Goal: Transaction & Acquisition: Book appointment/travel/reservation

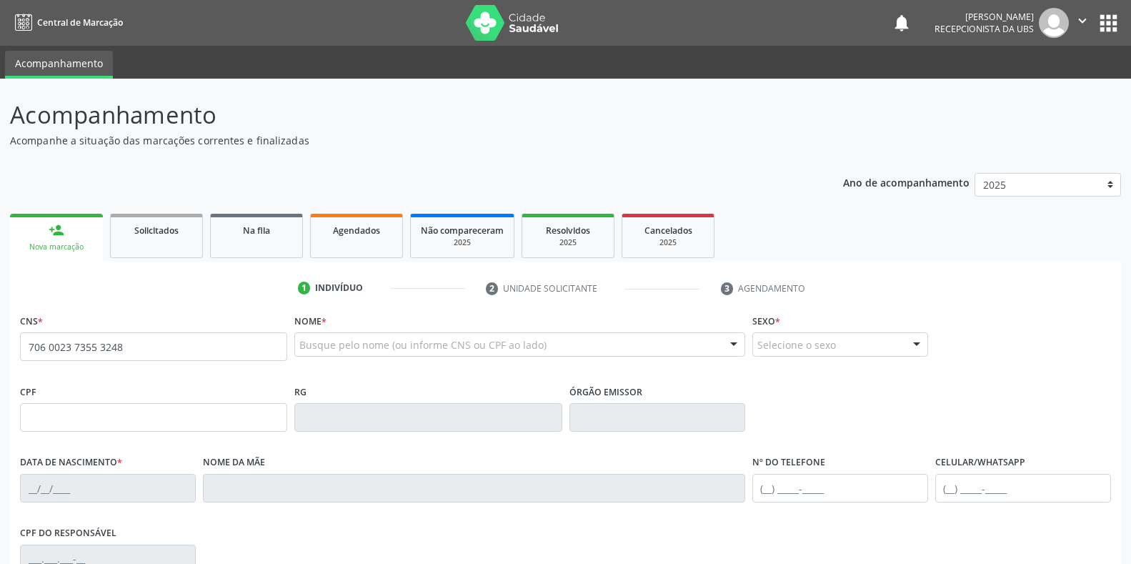
type input "706 0023 7355 3248"
type input "024.367.674-32"
type input "06[DATE]"
type input "[PERSON_NAME]"
type input "[PHONE_NUMBER]"
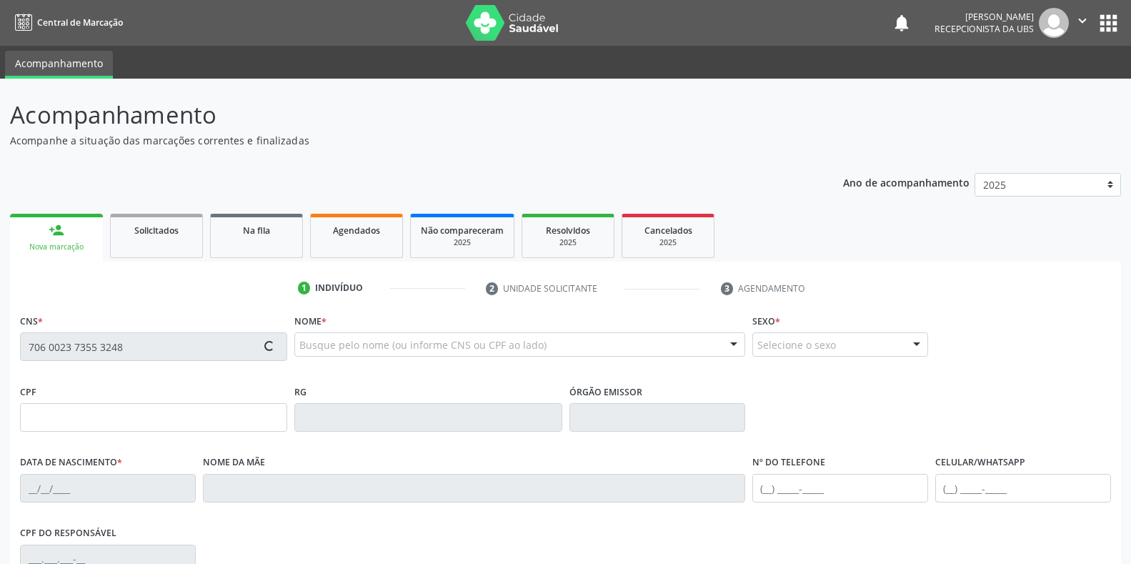
type input "S/N"
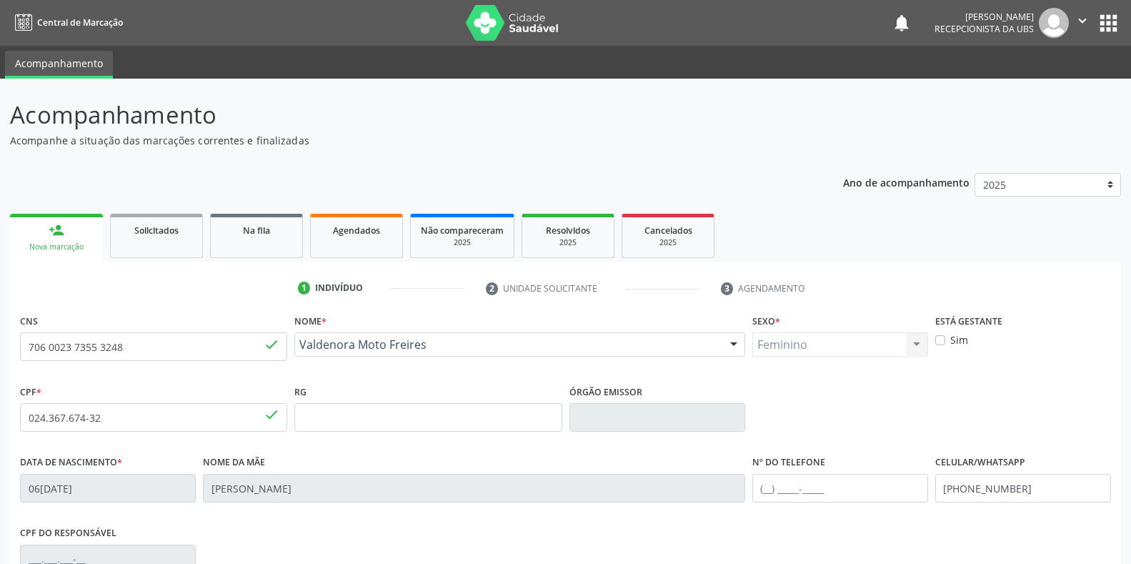
click at [950, 423] on div "CPF * 024.367.674-32 done RG Órgão emissor" at bounding box center [565, 416] width 1099 height 71
click at [933, 415] on div "CPF * 024.367.674-32 done RG Órgão emissor" at bounding box center [565, 416] width 1099 height 71
click at [1018, 412] on div "CPF * 024.367.674-32 done RG Órgão emissor" at bounding box center [565, 416] width 1099 height 71
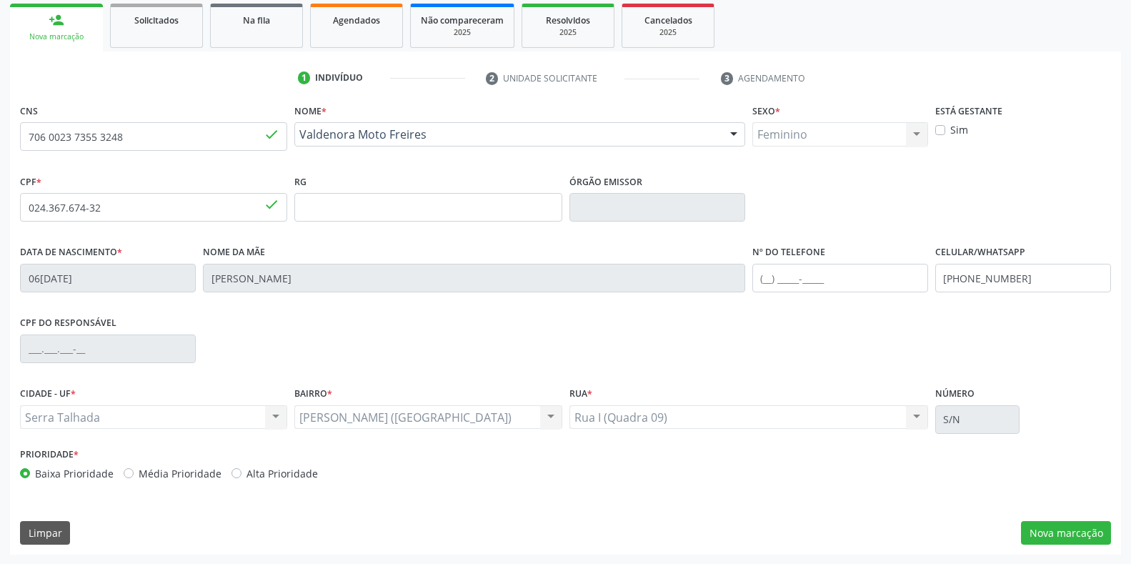
scroll to position [211, 0]
drag, startPoint x: 1020, startPoint y: 279, endPoint x: 929, endPoint y: 280, distance: 90.8
click at [929, 280] on div "Data de nascimento * [DATE] Nome da mãe [PERSON_NAME] Nº do Telefone Celular/Wh…" at bounding box center [565, 276] width 1099 height 71
type input "[PHONE_NUMBER]"
click at [1072, 546] on div "CNS 706 0023 7355 3248 done Nome * Valdenora Moto Freires Valdenora Moto Freire…" at bounding box center [565, 326] width 1111 height 455
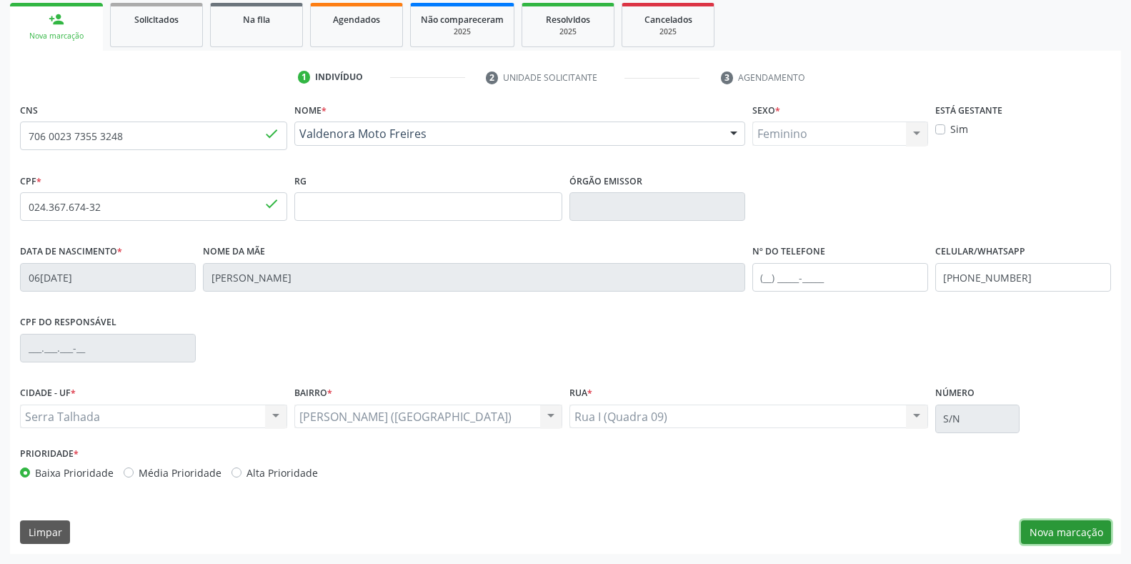
click at [1078, 535] on button "Nova marcação" at bounding box center [1066, 532] width 90 height 24
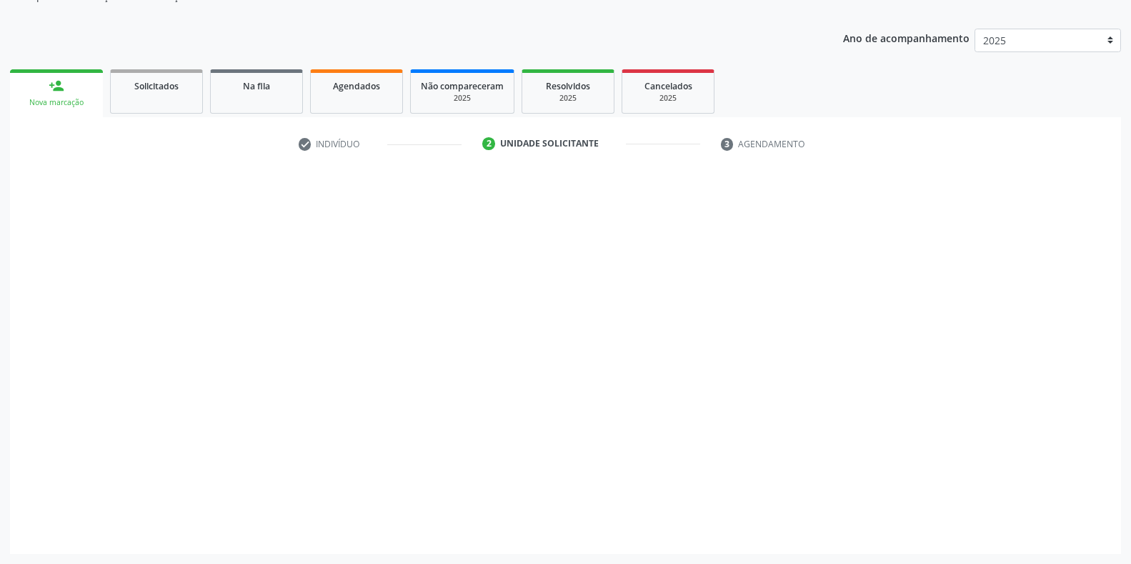
scroll to position [144, 0]
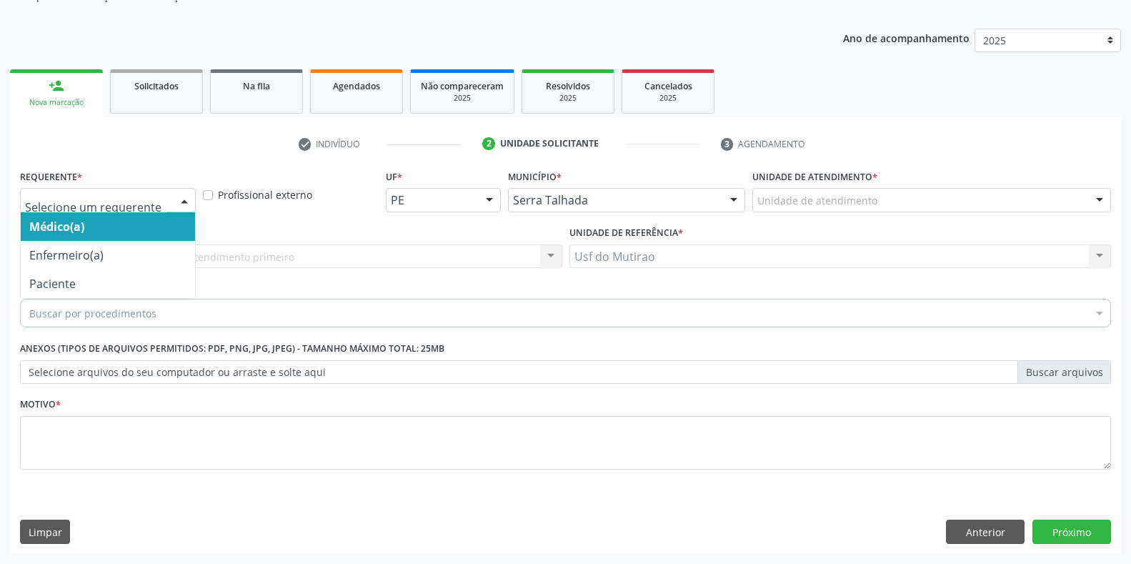
click at [187, 202] on div at bounding box center [184, 201] width 21 height 24
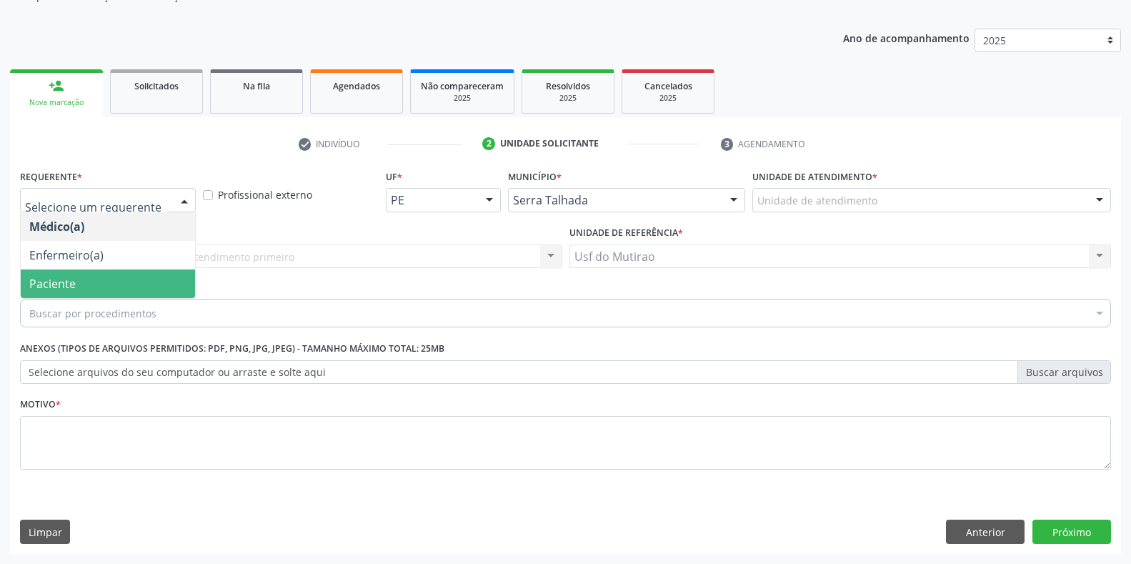
click at [84, 287] on span "Paciente" at bounding box center [108, 283] width 174 height 29
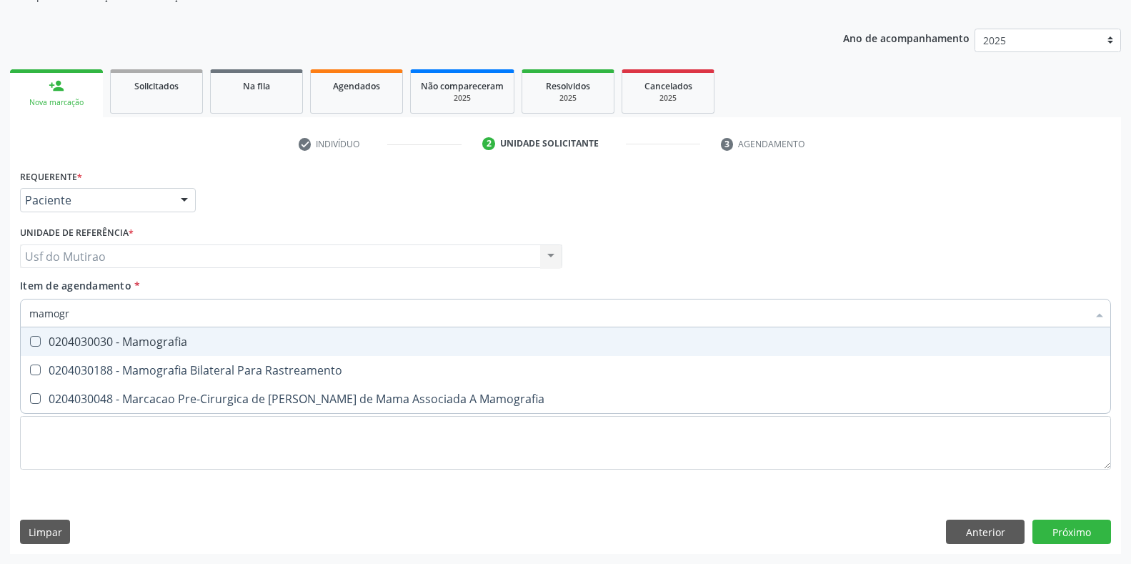
type input "mamogra"
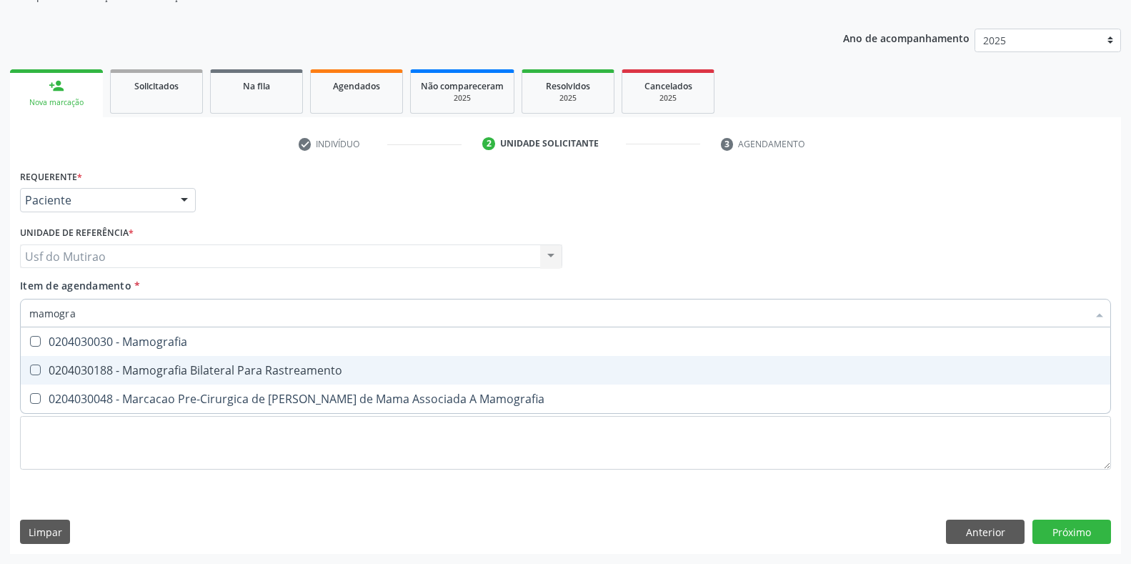
click at [107, 376] on div "0204030188 - Mamografia Bilateral Para Rastreamento" at bounding box center [565, 370] width 1073 height 11
checkbox Rastreamento "true"
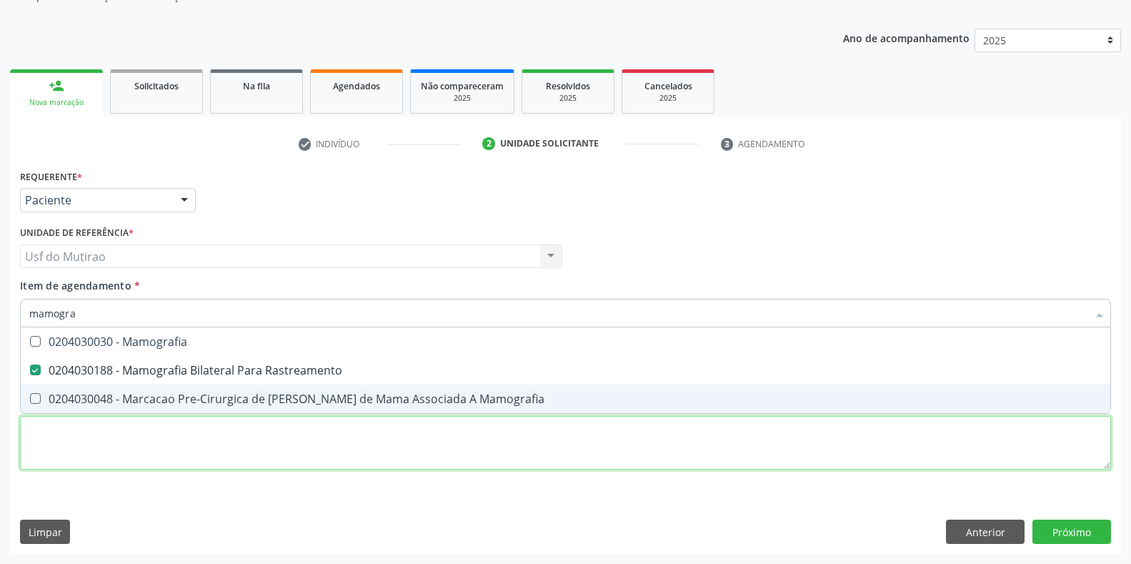
click at [144, 453] on div "Requerente * Paciente Médico(a) Enfermeiro(a) Paciente Nenhum resultado encontr…" at bounding box center [565, 328] width 1091 height 324
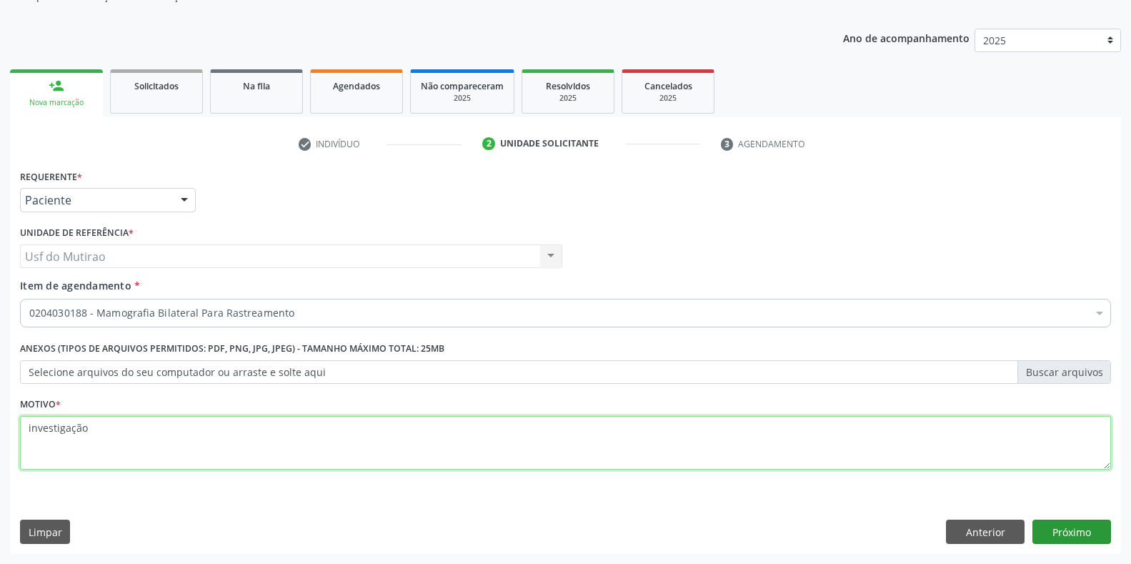
type textarea "investigação"
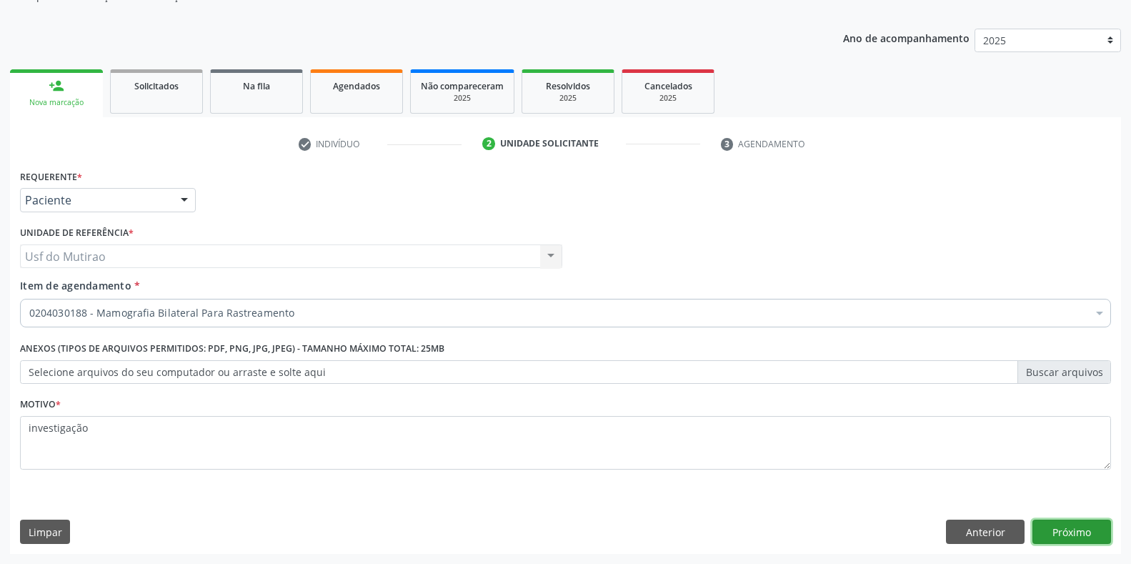
click at [1096, 538] on button "Próximo" at bounding box center [1072, 532] width 79 height 24
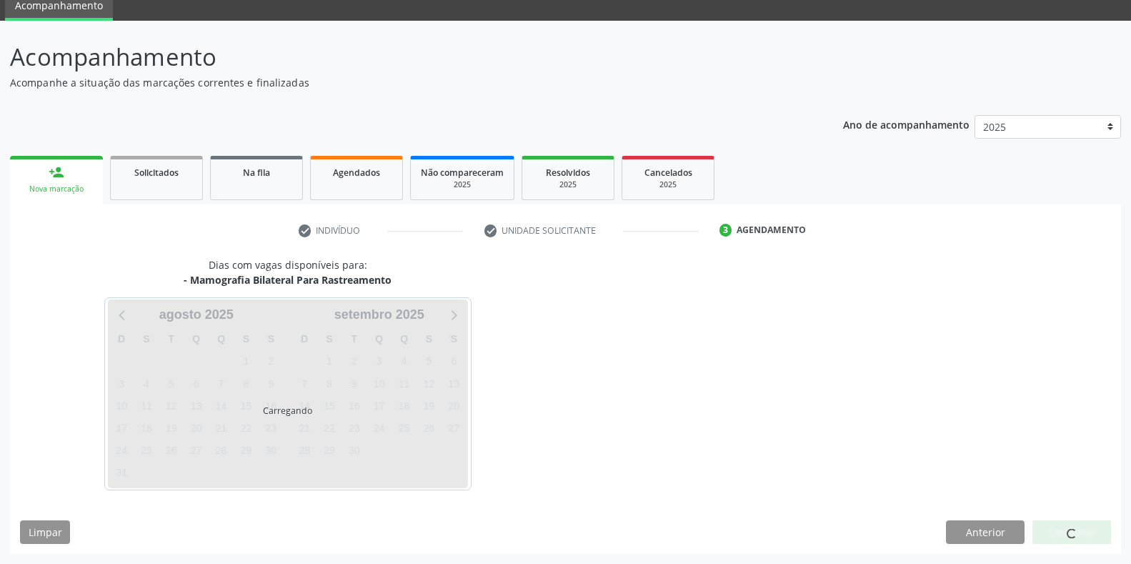
scroll to position [58, 0]
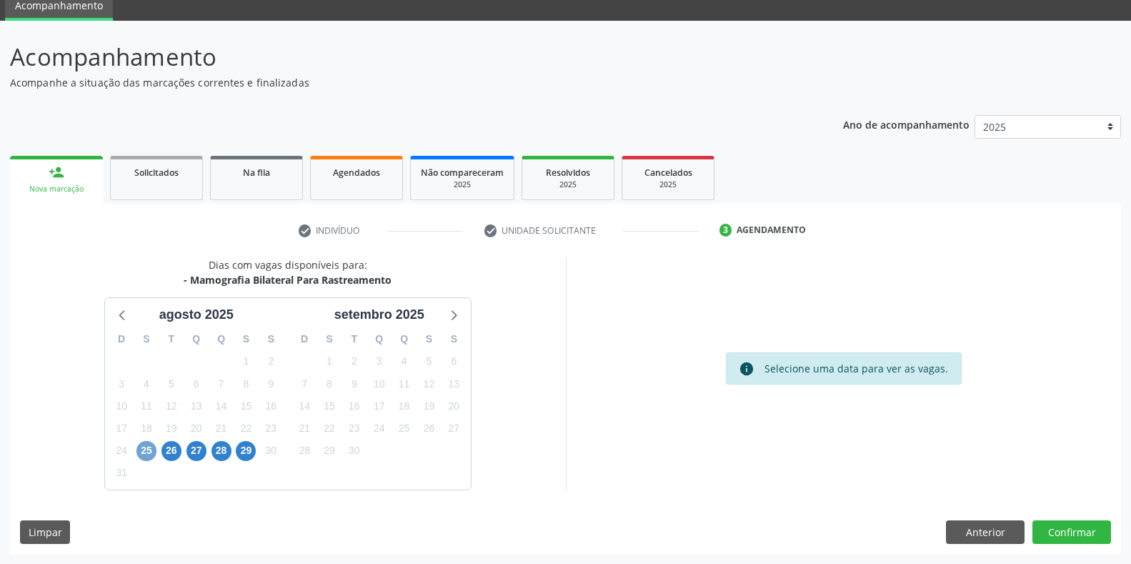
click at [149, 451] on span "25" at bounding box center [147, 451] width 20 height 20
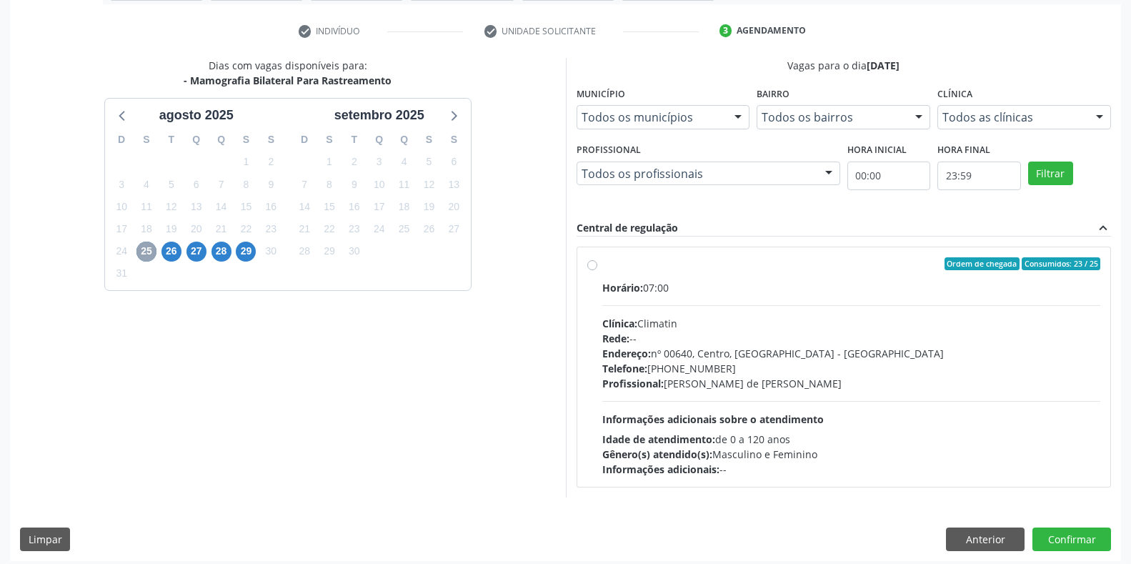
scroll to position [264, 0]
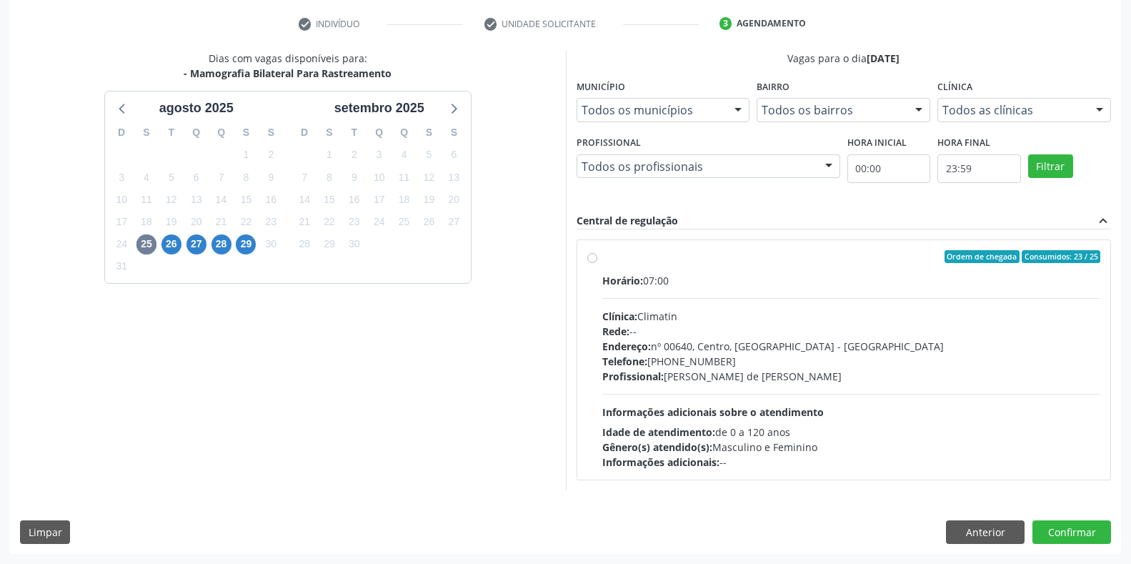
click at [659, 312] on div "Clínica: Climatin" at bounding box center [852, 316] width 499 height 15
click at [598, 263] on input "Ordem de chegada Consumidos: 23 / 25 Horário: 07:00 Clínica: Climatin Rede: -- …" at bounding box center [593, 256] width 10 height 13
radio input "true"
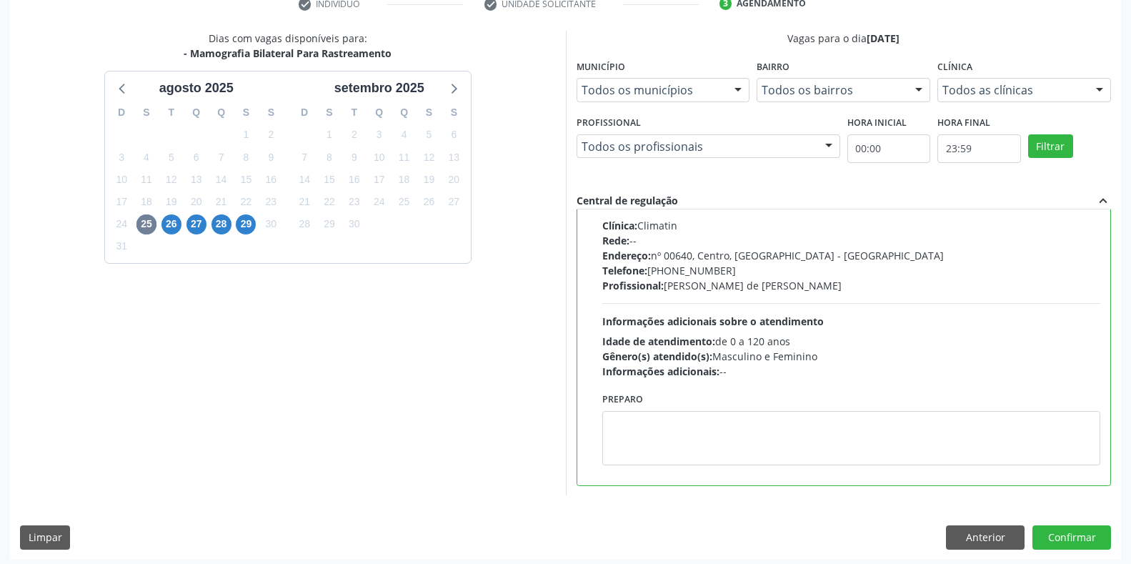
scroll to position [290, 0]
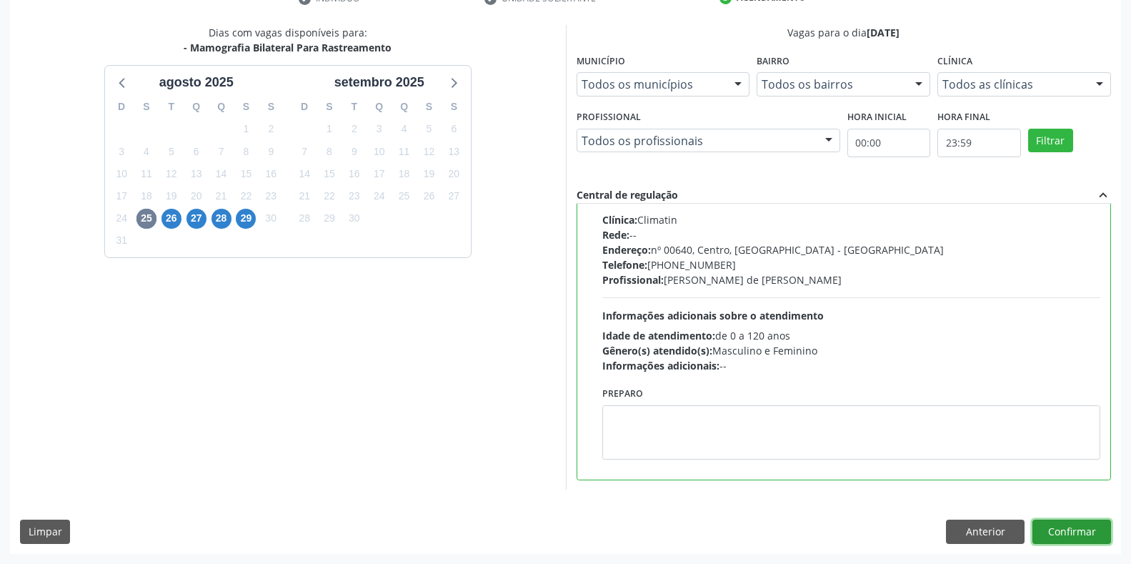
click at [1092, 539] on button "Confirmar" at bounding box center [1072, 532] width 79 height 24
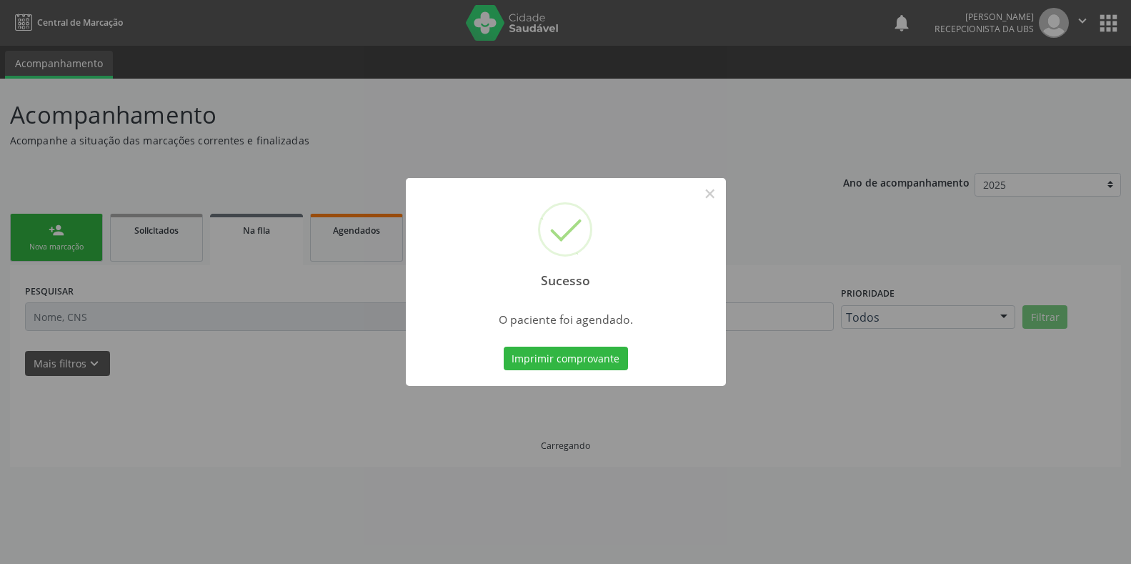
scroll to position [0, 0]
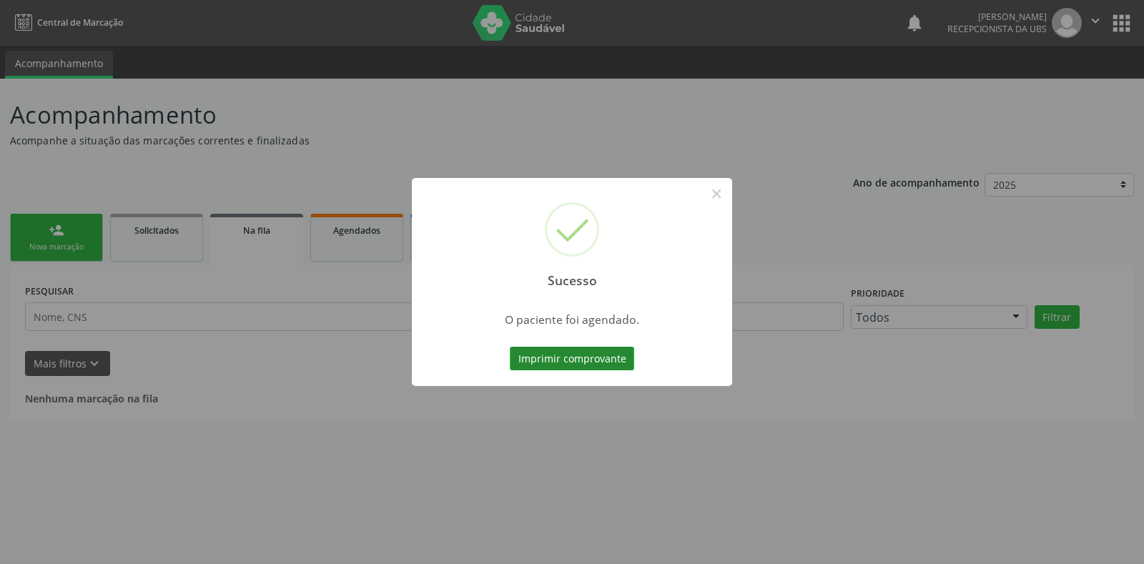
click at [585, 353] on button "Imprimir comprovante" at bounding box center [572, 359] width 124 height 24
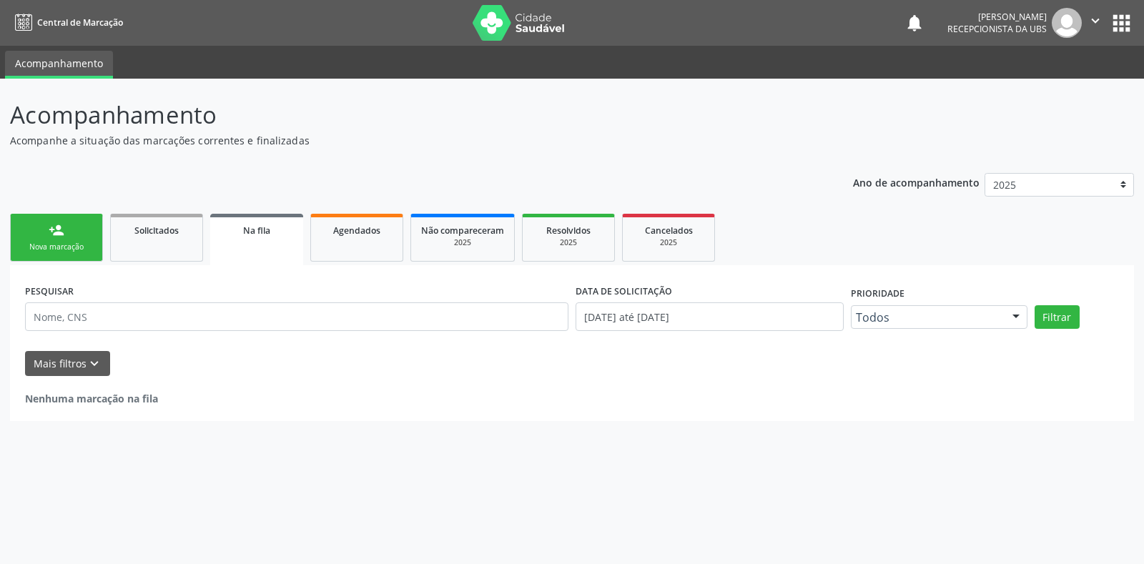
click at [73, 232] on link "person_add Nova marcação" at bounding box center [56, 238] width 93 height 48
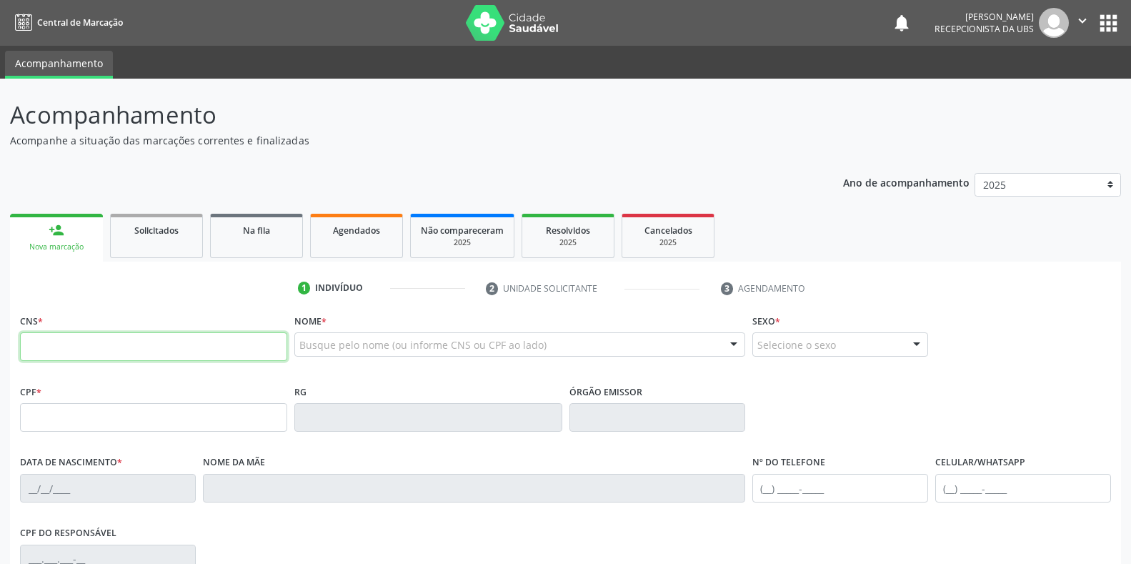
click at [96, 347] on input "text" at bounding box center [153, 346] width 267 height 29
paste input "706 0023 7355 3248"
type input "706 0023 7355 3248"
type input "024.367.674-32"
type input "06[DATE]"
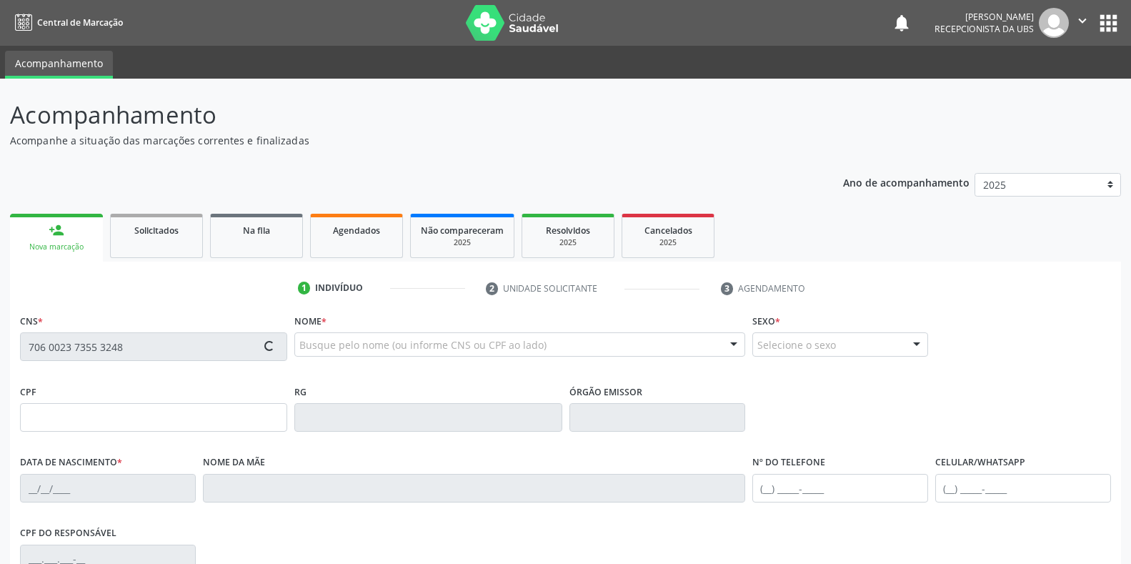
type input "[PERSON_NAME]"
type input "[PHONE_NUMBER]"
type input "S/N"
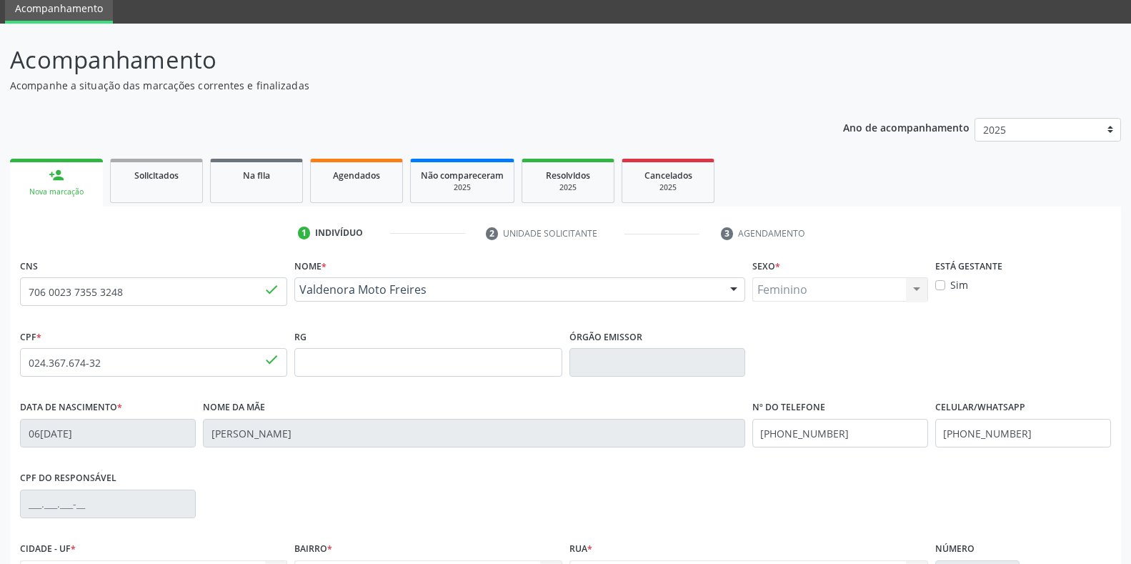
scroll to position [71, 0]
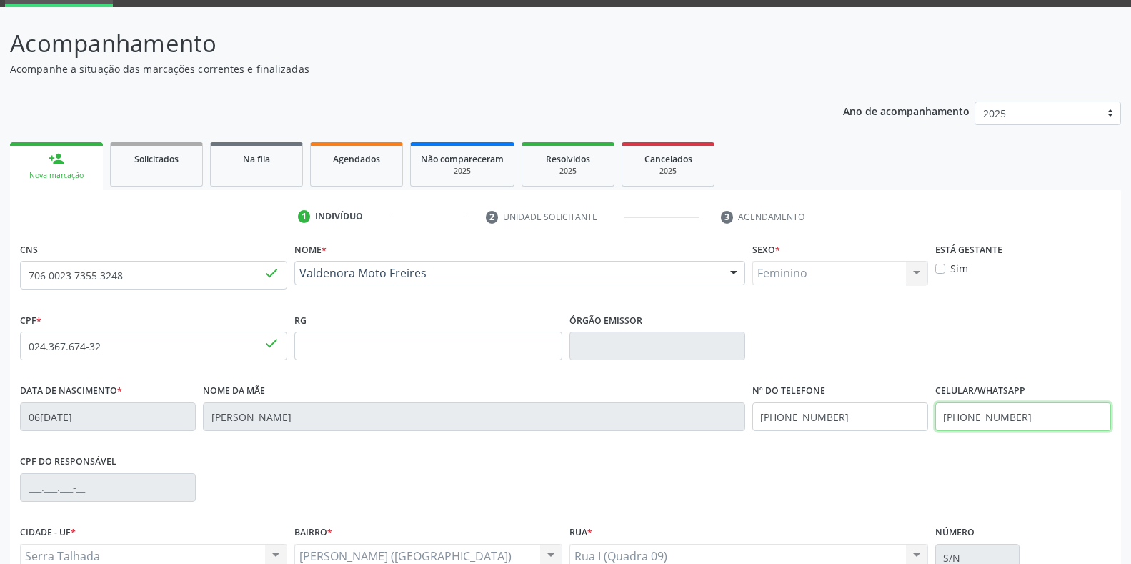
drag, startPoint x: 1039, startPoint y: 419, endPoint x: 928, endPoint y: 428, distance: 110.5
click at [928, 428] on div "Data de nascimento * [DATE] Nome da mãe [PERSON_NAME] Nº do Telefone [PHONE_NUM…" at bounding box center [565, 415] width 1099 height 71
click at [988, 446] on div "Celular/WhatsApp [PHONE_NUMBER]" at bounding box center [1023, 415] width 183 height 71
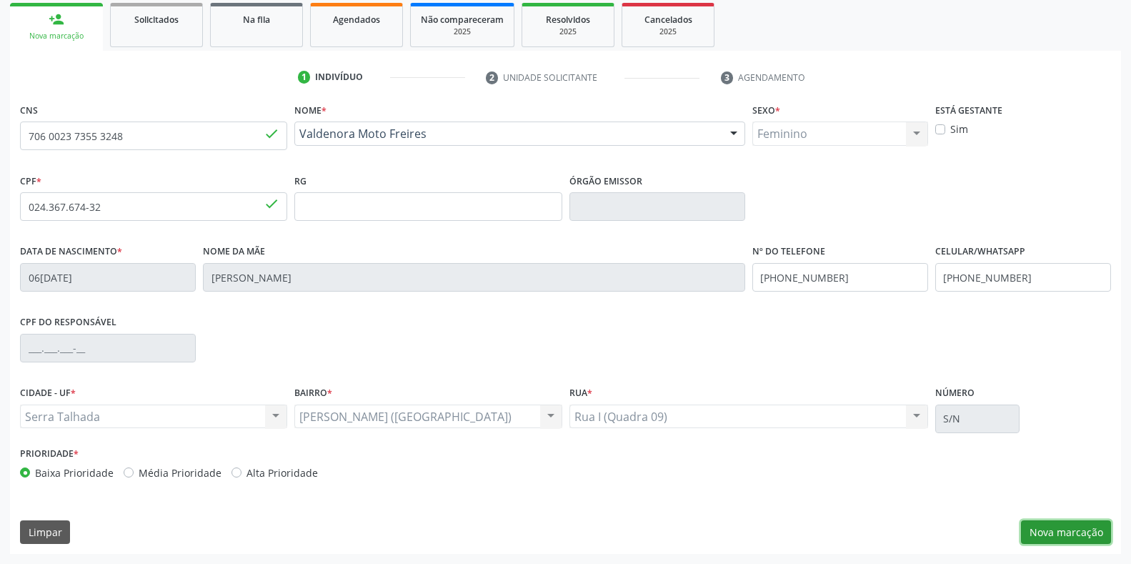
click at [1048, 541] on button "Nova marcação" at bounding box center [1066, 532] width 90 height 24
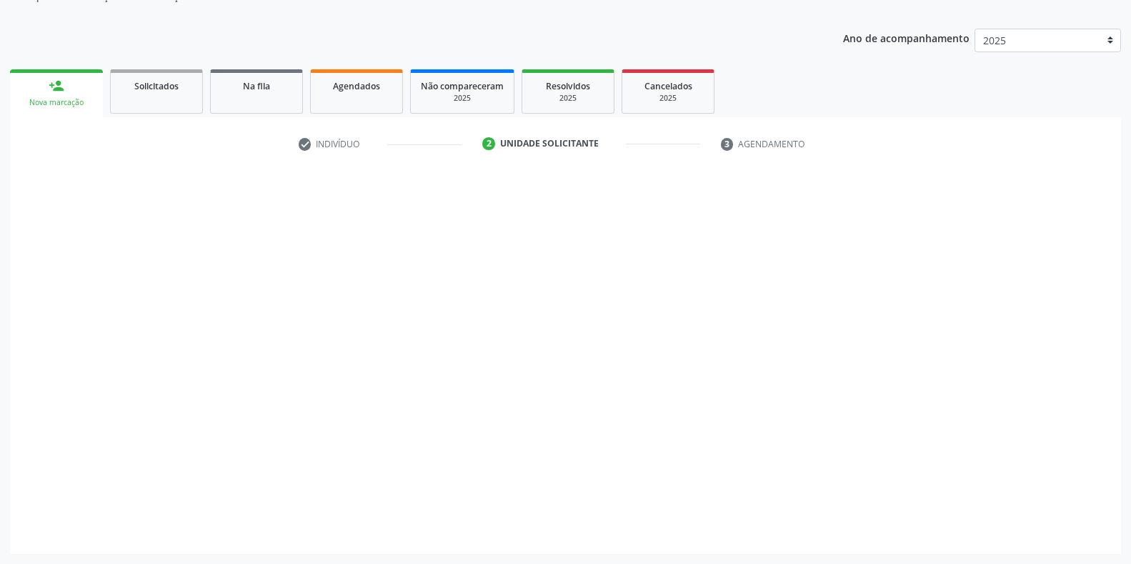
scroll to position [144, 0]
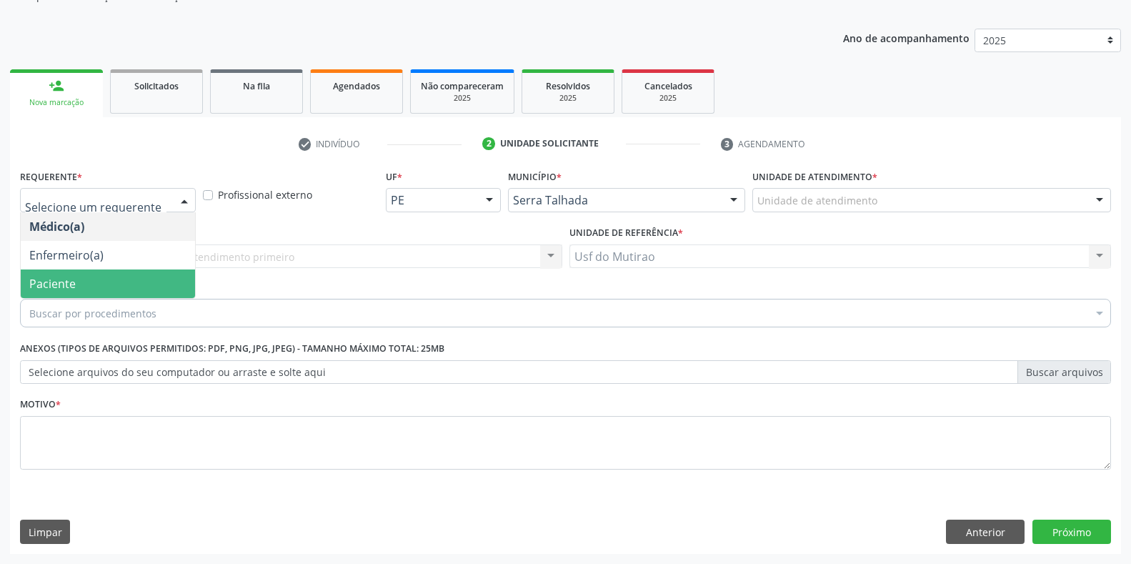
click at [59, 287] on span "Paciente" at bounding box center [52, 284] width 46 height 16
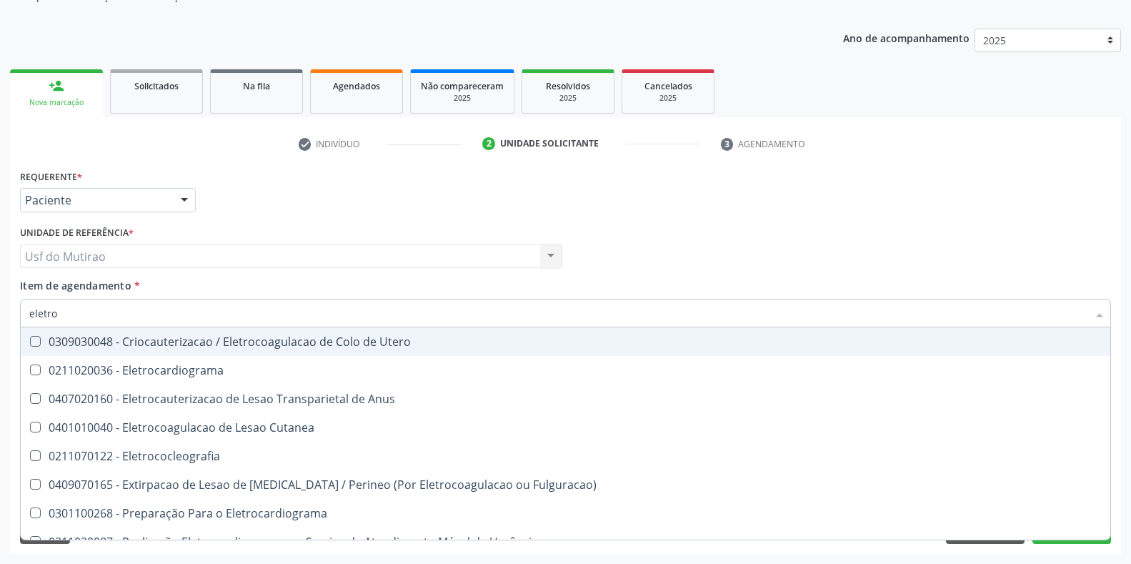
type input "eletroc"
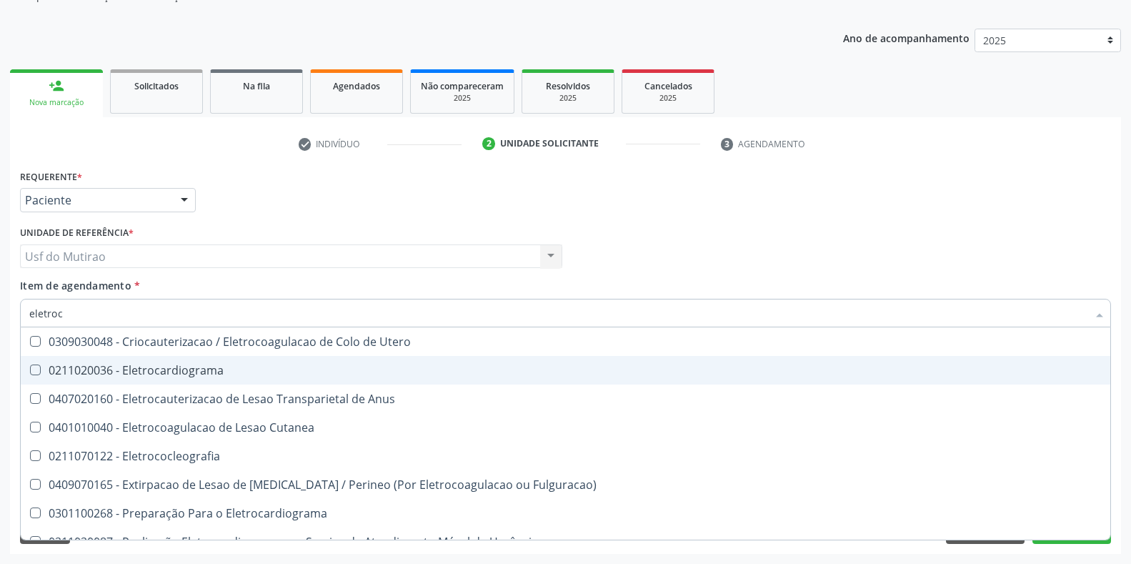
click at [166, 371] on div "0211020036 - Eletrocardiograma" at bounding box center [565, 370] width 1073 height 11
checkbox Eletrocardiograma "true"
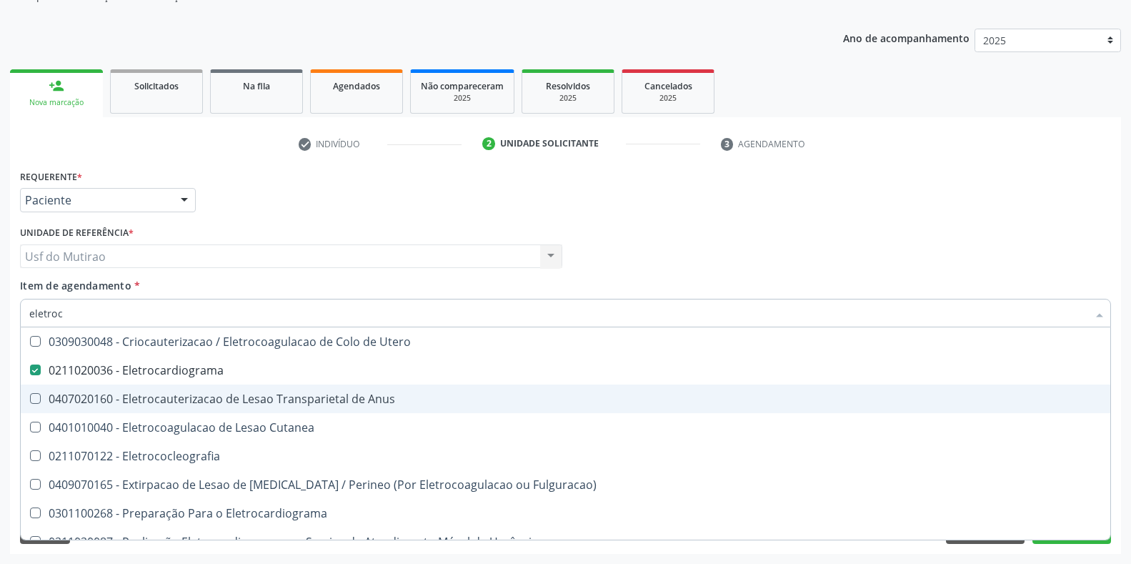
scroll to position [45, 0]
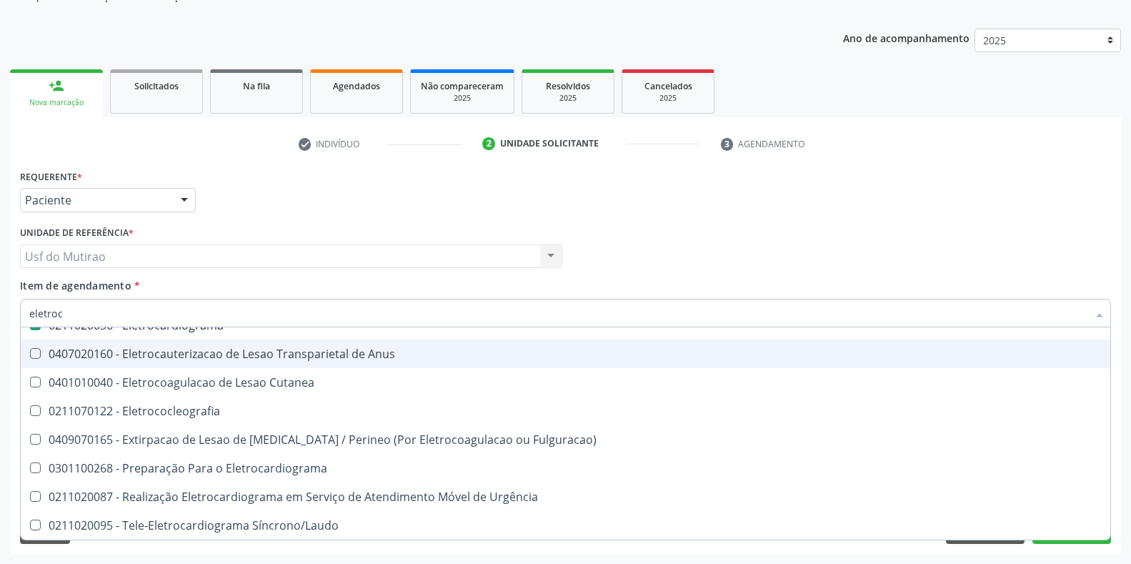
click at [405, 224] on div "Unidade de referência * Usf do Mutirao Usf do Mutirao Nenhum resultado encontra…" at bounding box center [291, 245] width 542 height 46
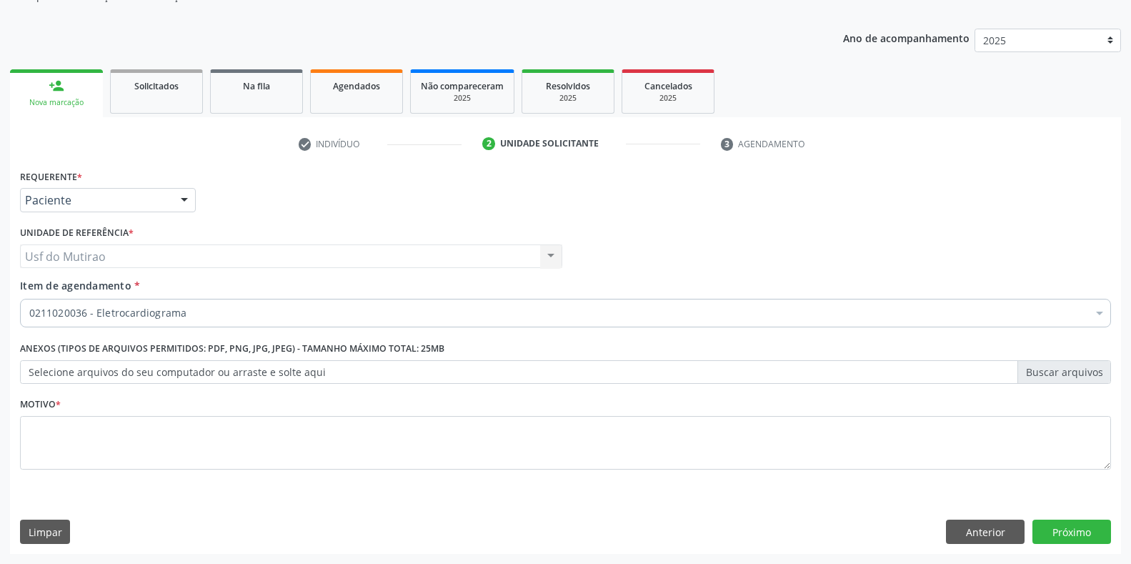
scroll to position [0, 0]
click at [773, 205] on div "Requerente * Paciente Médico(a) Enfermeiro(a) Paciente Nenhum resultado encontr…" at bounding box center [565, 194] width 1099 height 56
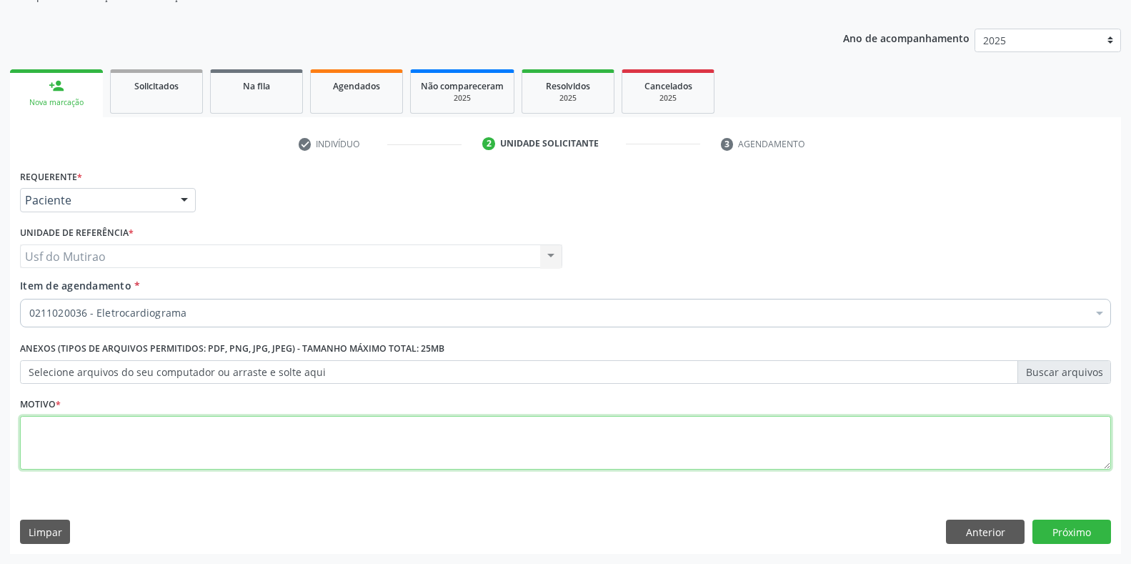
click at [362, 449] on textarea at bounding box center [565, 443] width 1091 height 54
type textarea "."
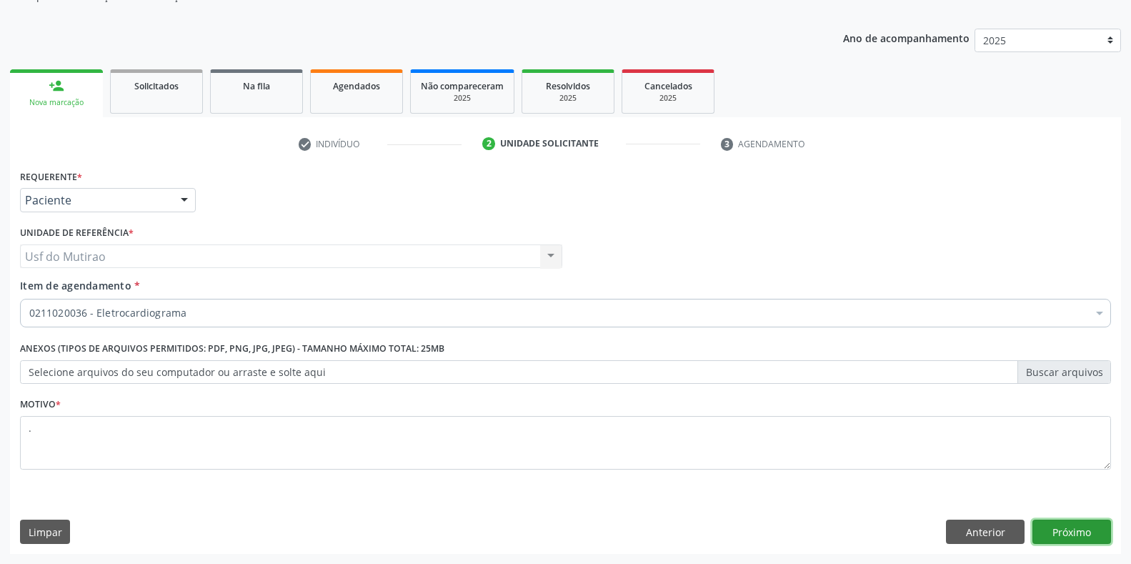
click at [1056, 527] on button "Próximo" at bounding box center [1072, 532] width 79 height 24
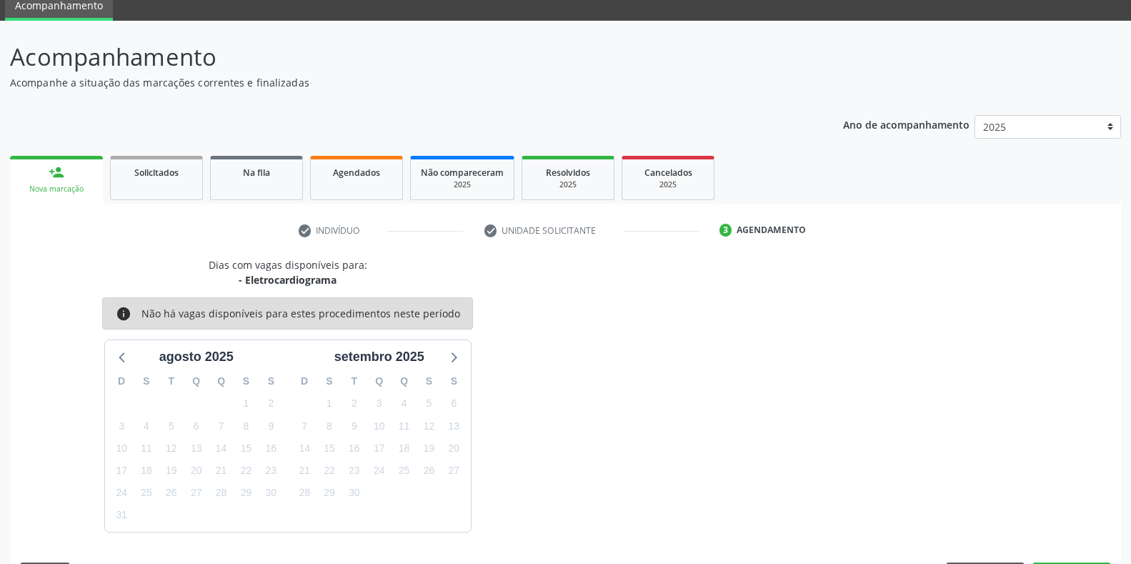
scroll to position [100, 0]
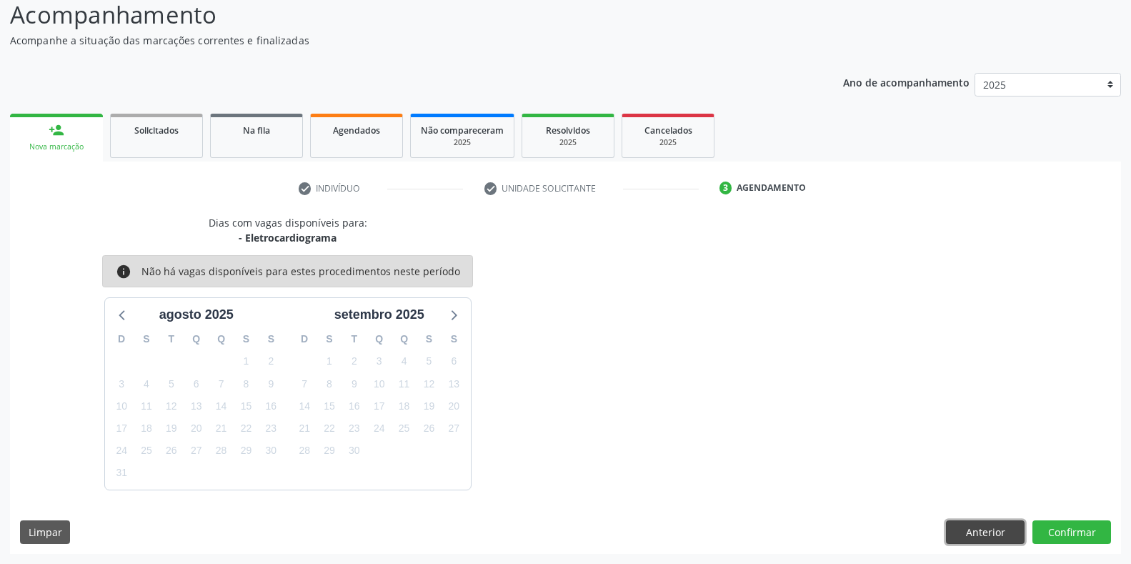
click at [971, 532] on button "Anterior" at bounding box center [985, 532] width 79 height 24
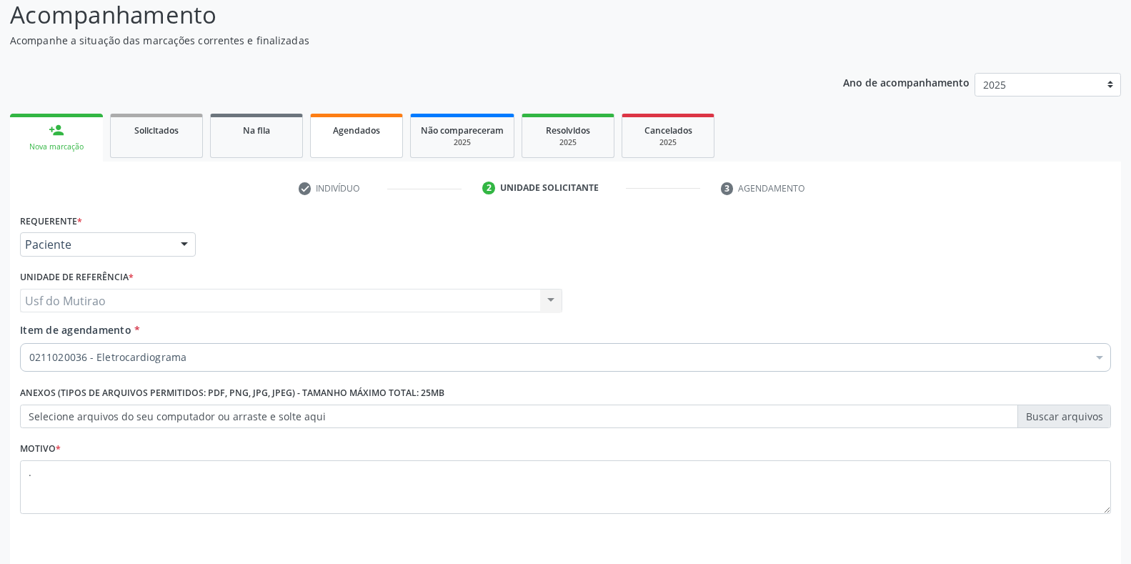
click at [370, 139] on link "Agendados" at bounding box center [356, 136] width 93 height 44
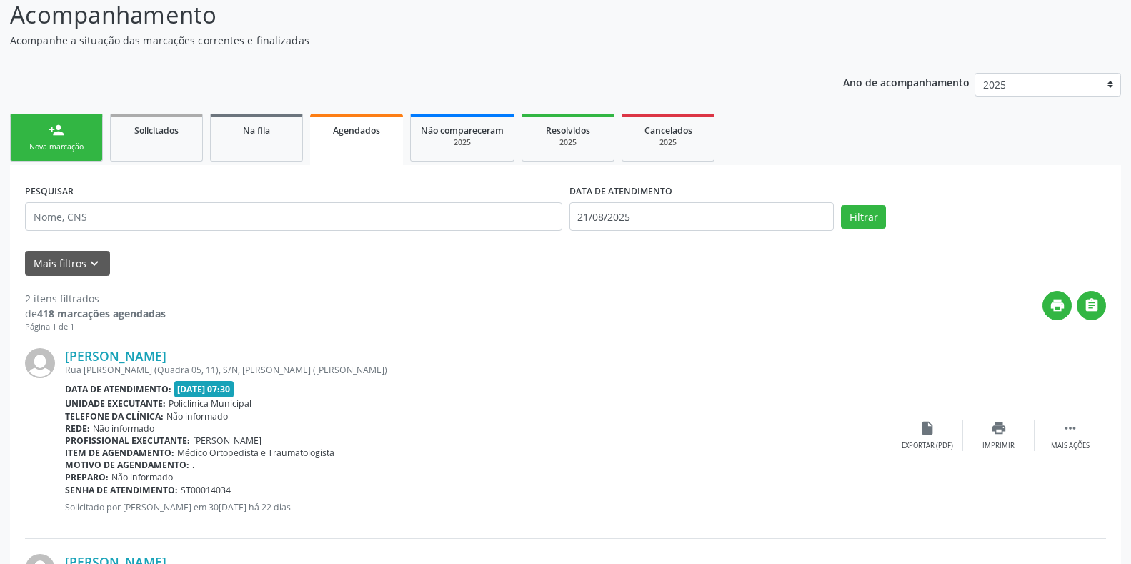
scroll to position [0, 0]
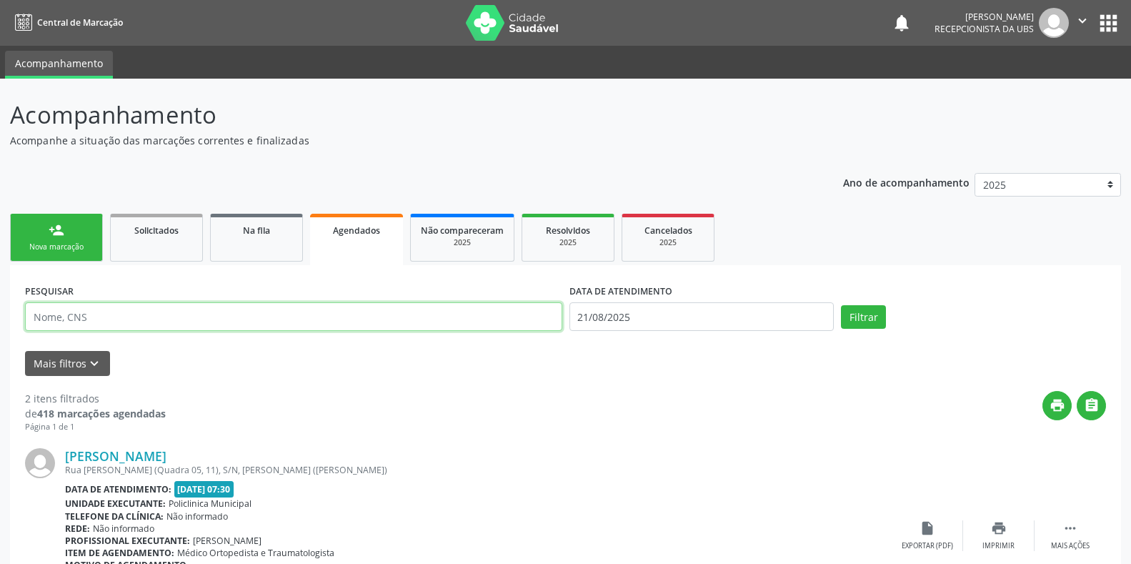
click at [142, 322] on input "text" at bounding box center [293, 316] width 537 height 29
paste input "706002373553248"
type input "706002373553248"
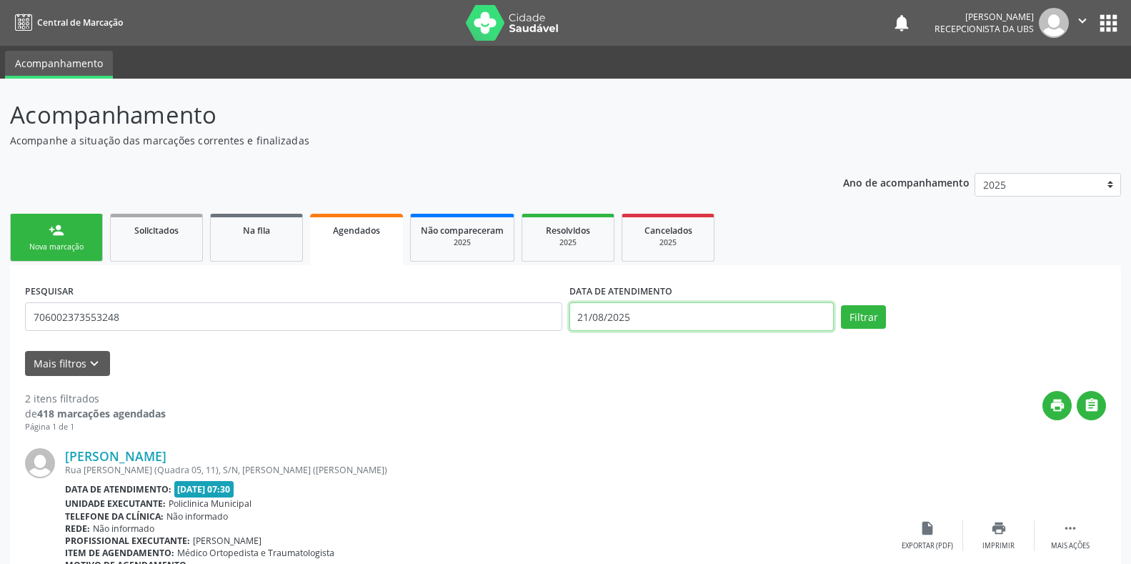
click at [742, 319] on body "Central de Marcação notifications [PERSON_NAME] Recepcionista da UBS  Configur…" at bounding box center [565, 282] width 1131 height 564
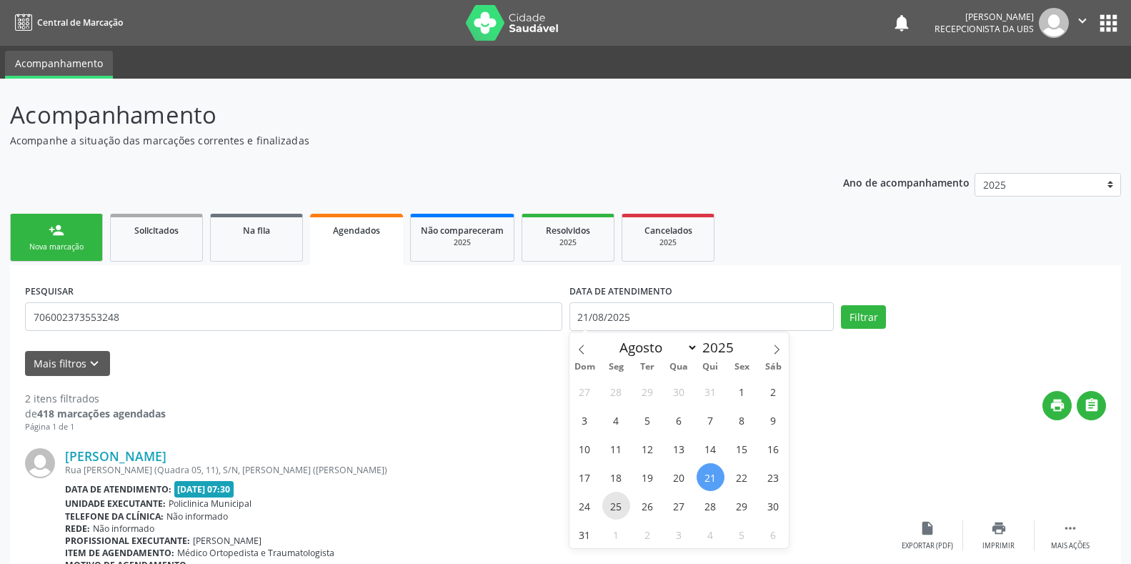
click at [613, 502] on span "25" at bounding box center [617, 506] width 28 height 28
type input "[DATE]"
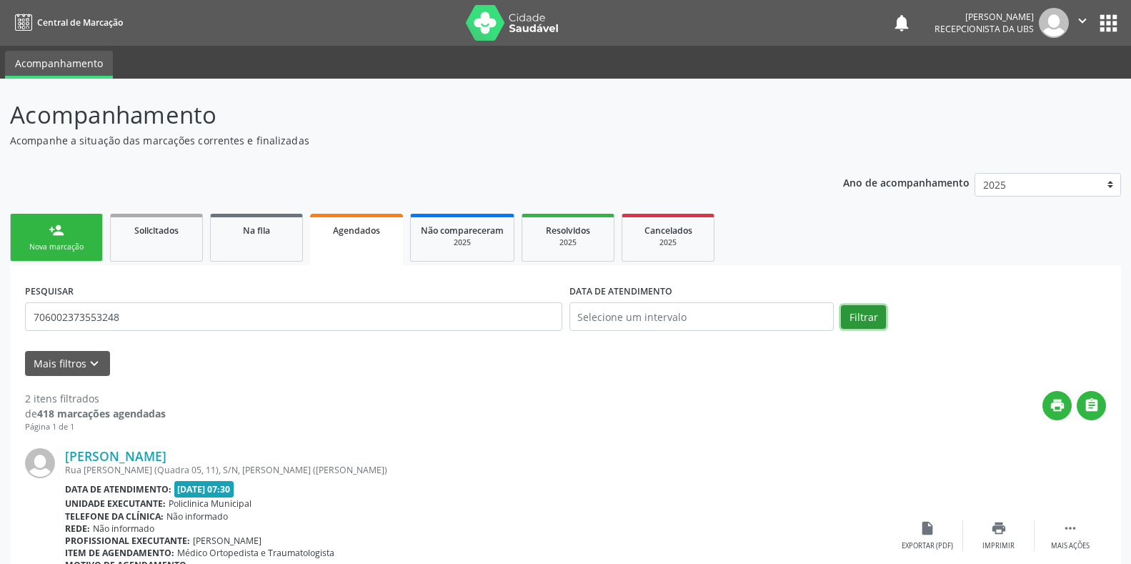
click at [858, 307] on button "Filtrar" at bounding box center [863, 317] width 45 height 24
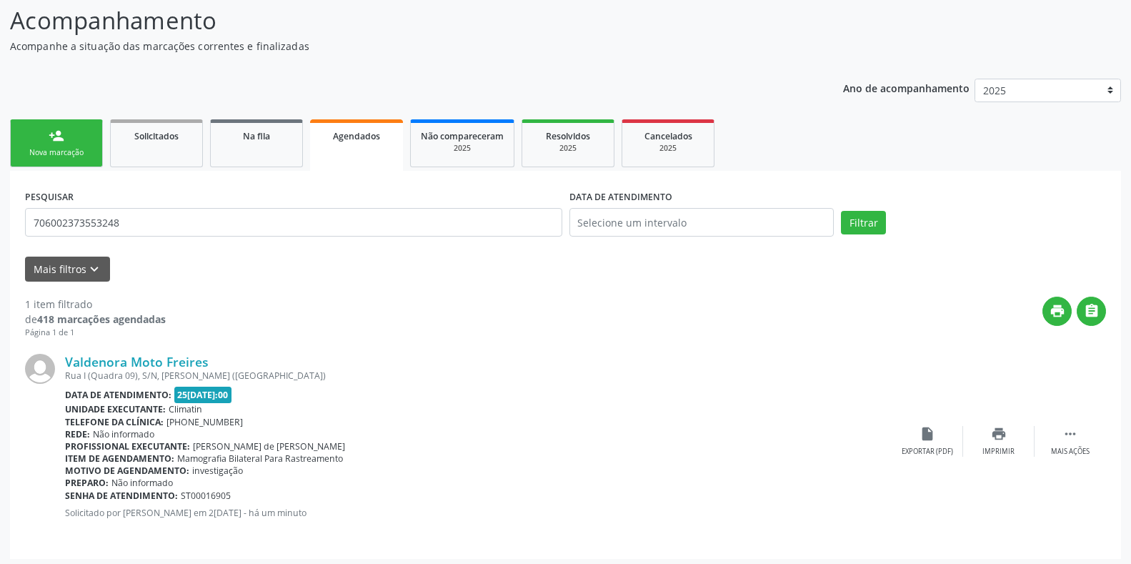
scroll to position [99, 0]
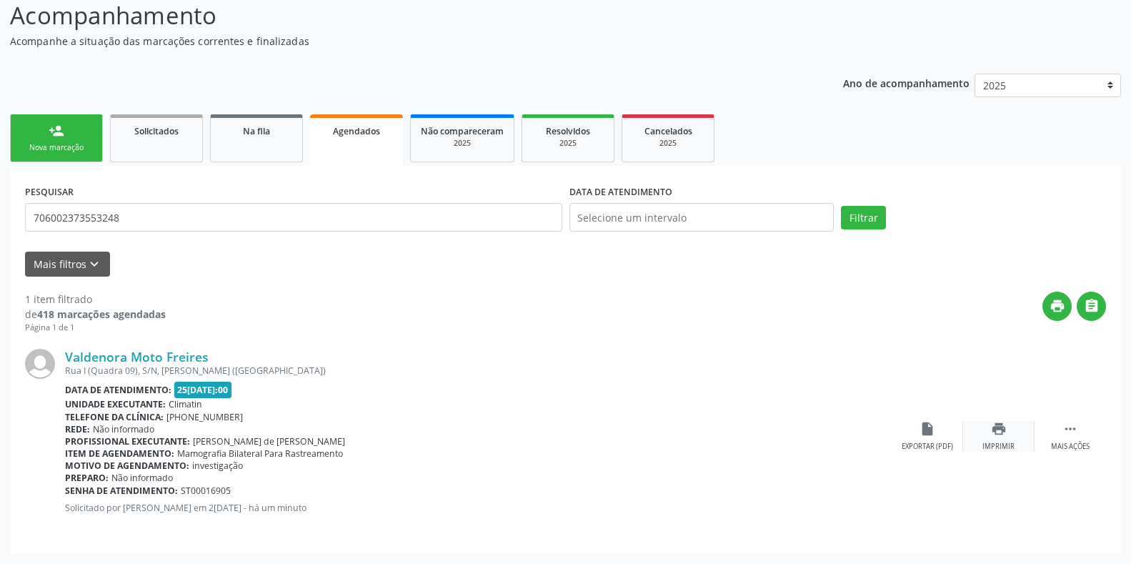
click at [1006, 428] on icon "print" at bounding box center [999, 429] width 16 height 16
click at [78, 139] on link "person_add Nova marcação" at bounding box center [56, 138] width 93 height 48
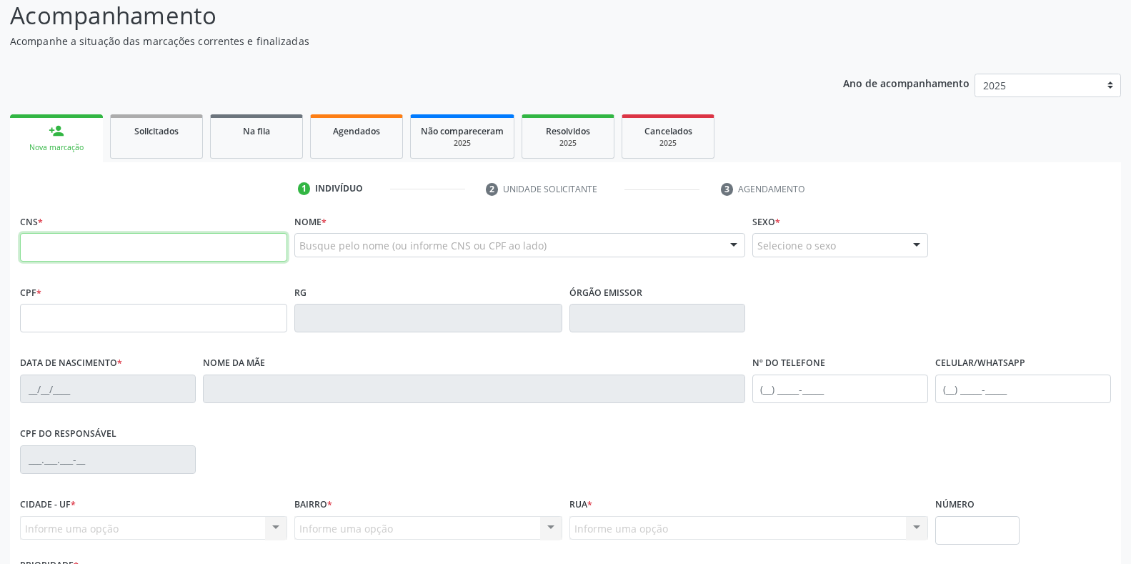
click at [183, 252] on input "text" at bounding box center [153, 247] width 267 height 29
paste input "700 5043 8080 8254"
type input "700 5043 8080 8254"
type input "[DATE]"
type input "[PERSON_NAME]"
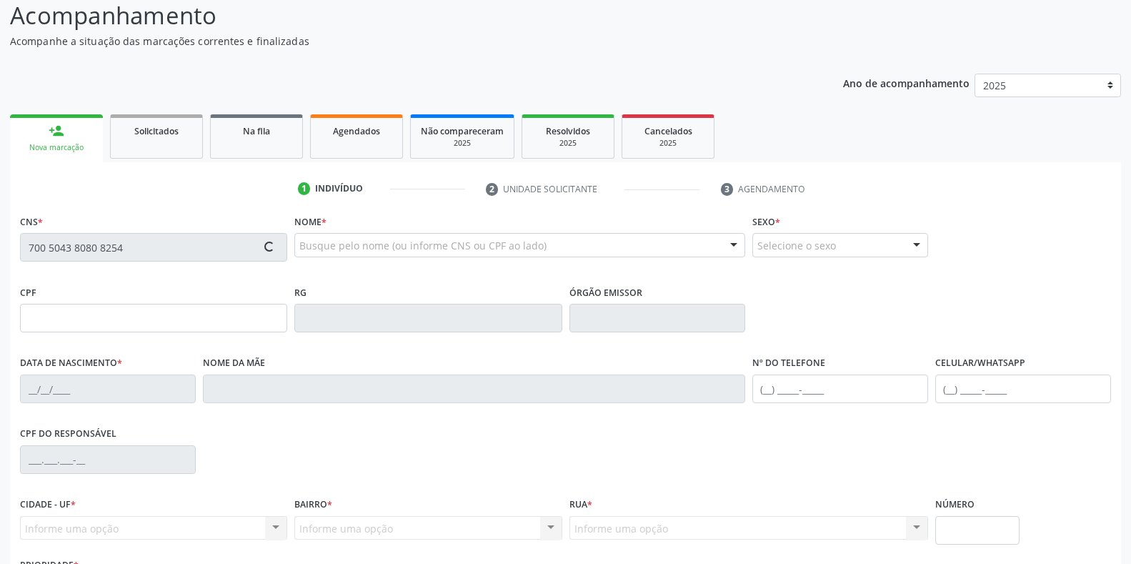
type input "[PHONE_NUMBER]"
type input "S/N"
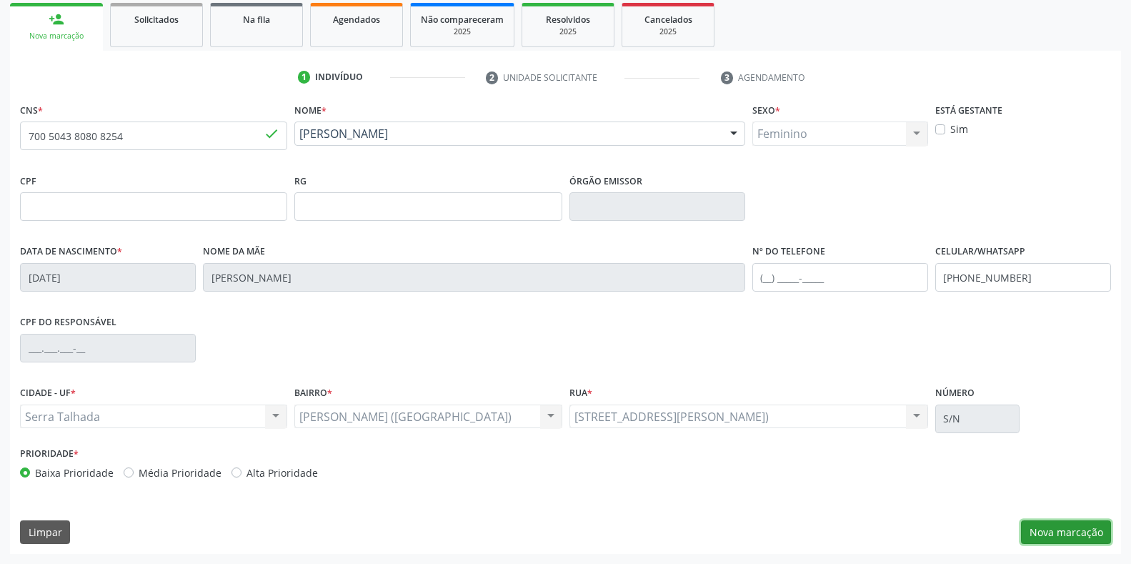
click at [1069, 523] on button "Nova marcação" at bounding box center [1066, 532] width 90 height 24
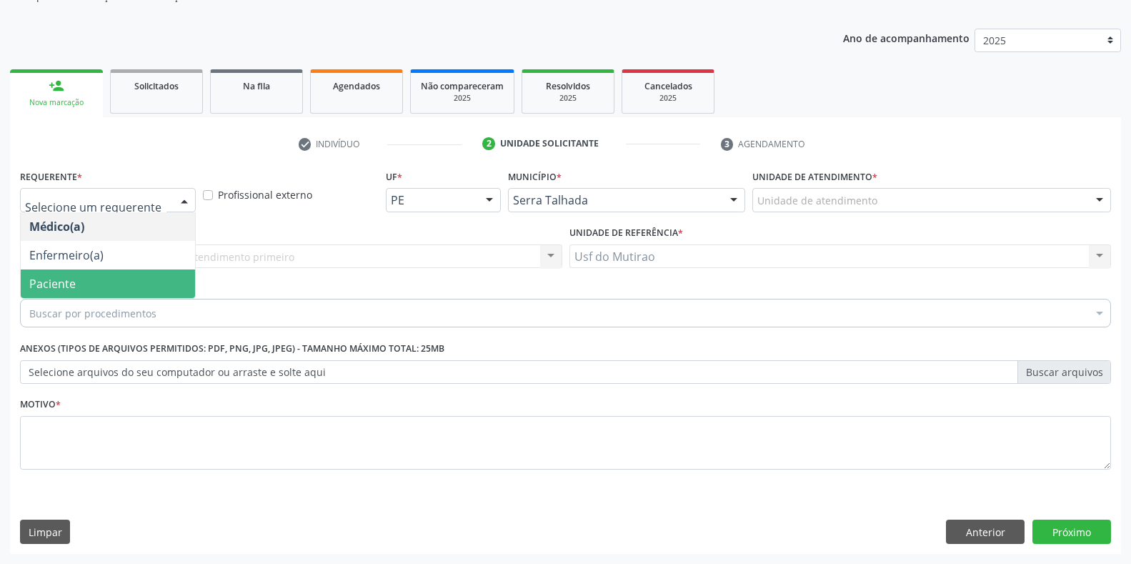
click at [56, 285] on span "Paciente" at bounding box center [52, 284] width 46 height 16
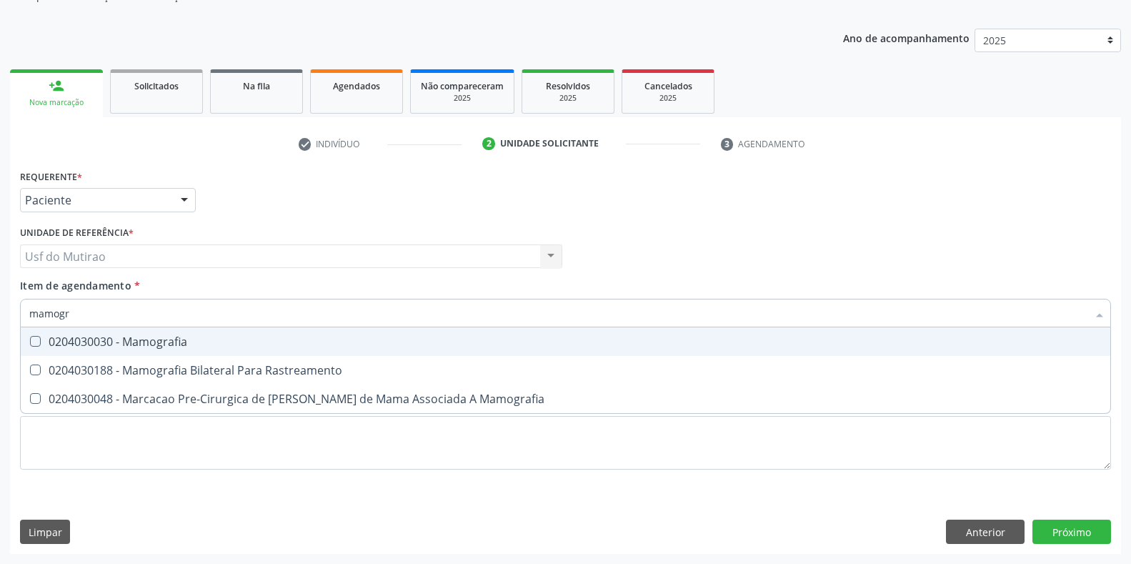
type input "mamogra"
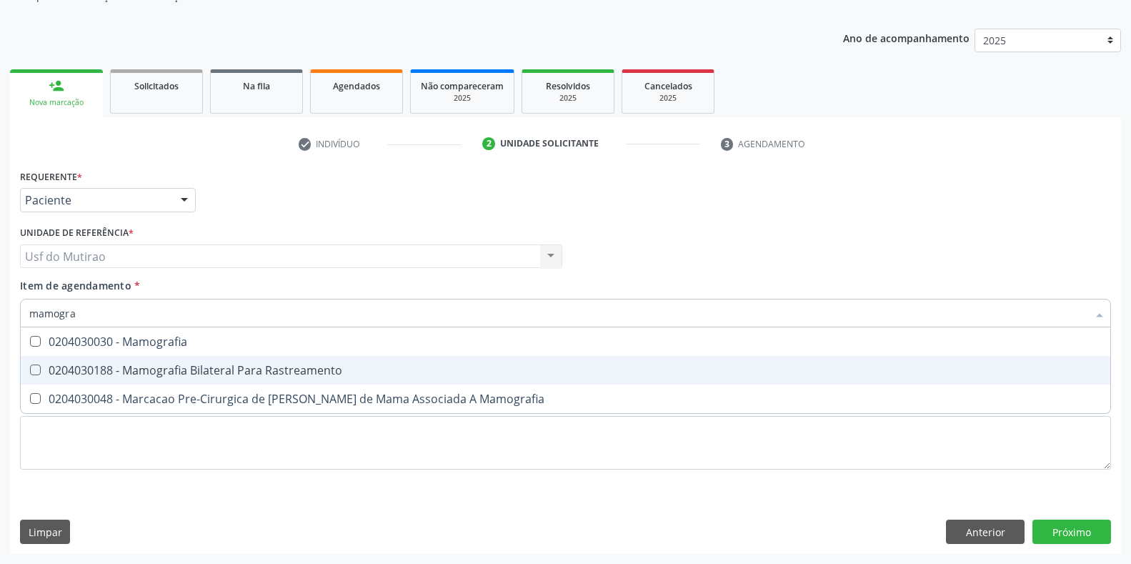
click at [164, 372] on div "0204030188 - Mamografia Bilateral Para Rastreamento" at bounding box center [565, 370] width 1073 height 11
checkbox Rastreamento "true"
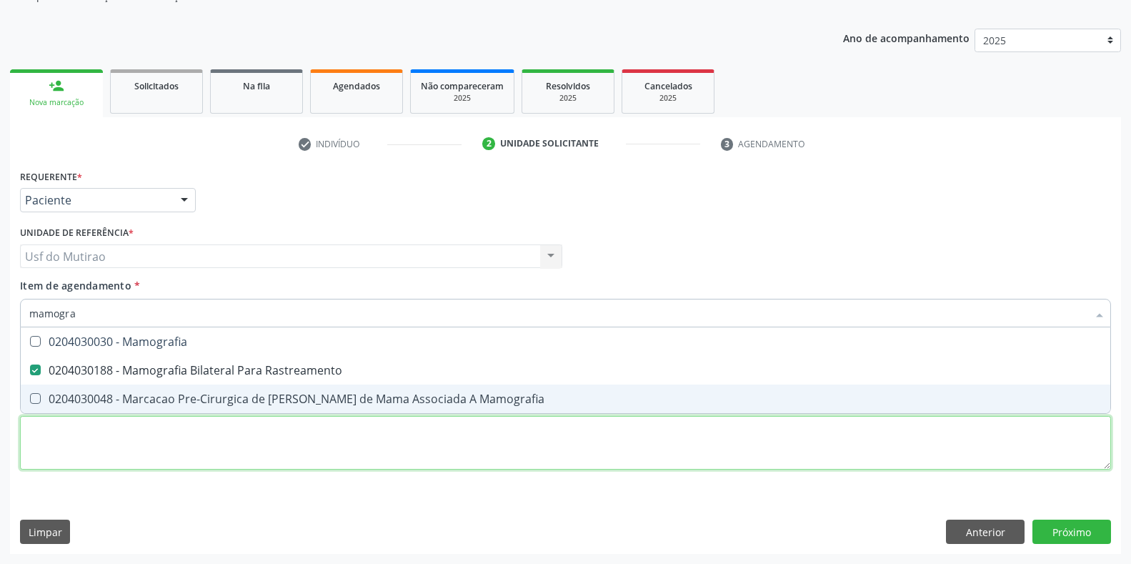
click at [278, 452] on div "Requerente * Paciente Médico(a) Enfermeiro(a) Paciente Nenhum resultado encontr…" at bounding box center [565, 328] width 1091 height 324
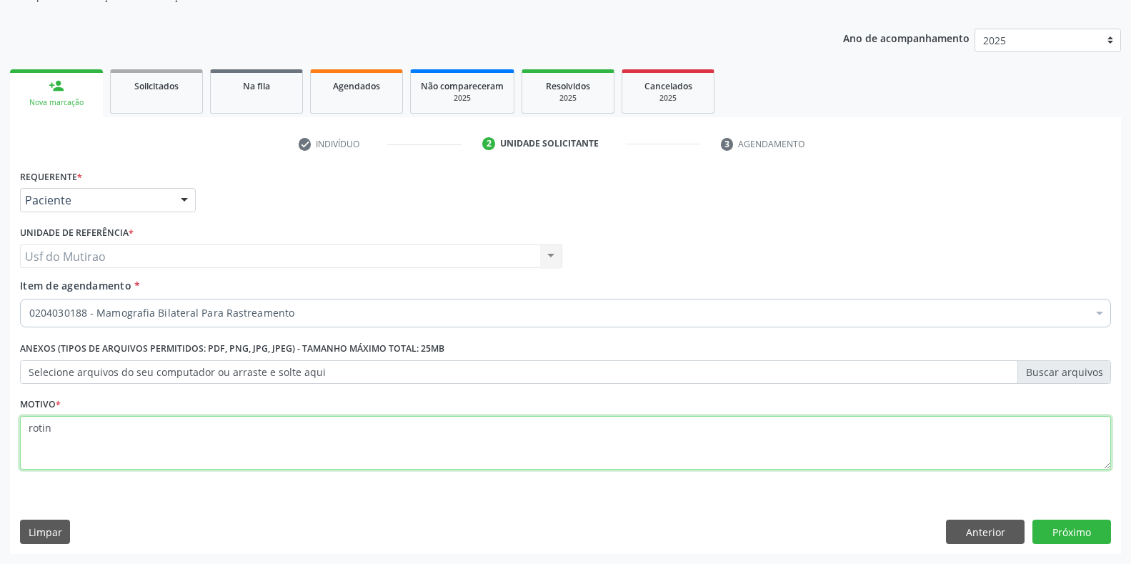
type textarea "rotina"
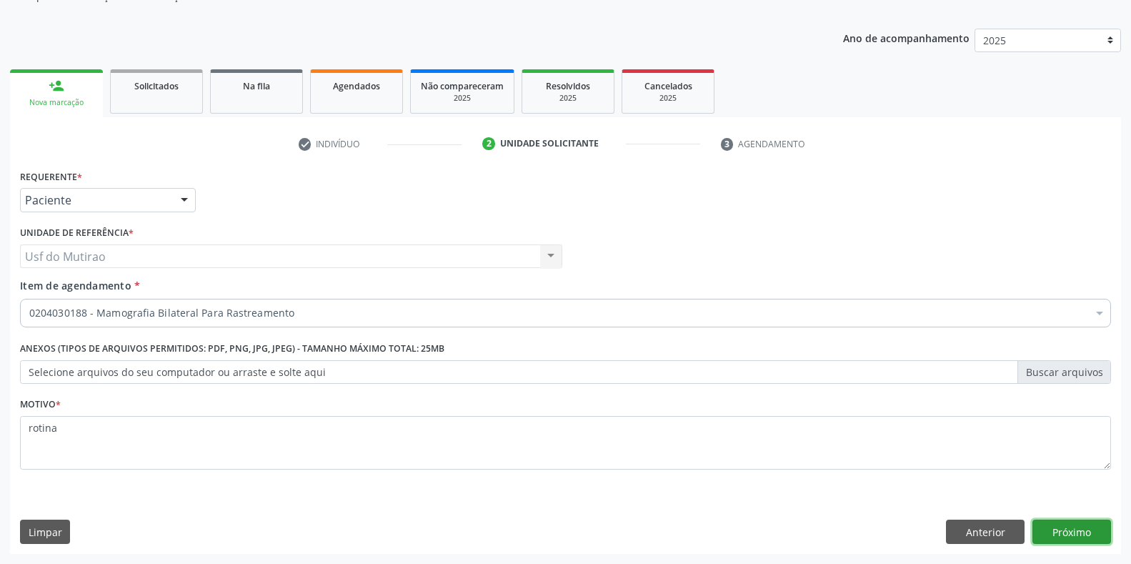
click at [1056, 539] on button "Próximo" at bounding box center [1072, 532] width 79 height 24
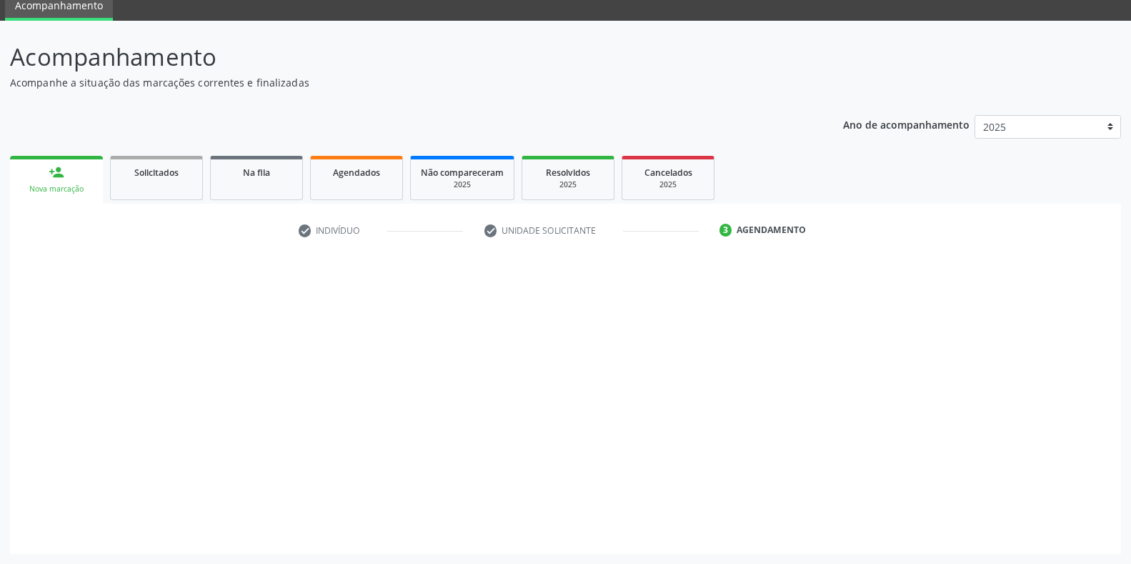
scroll to position [58, 0]
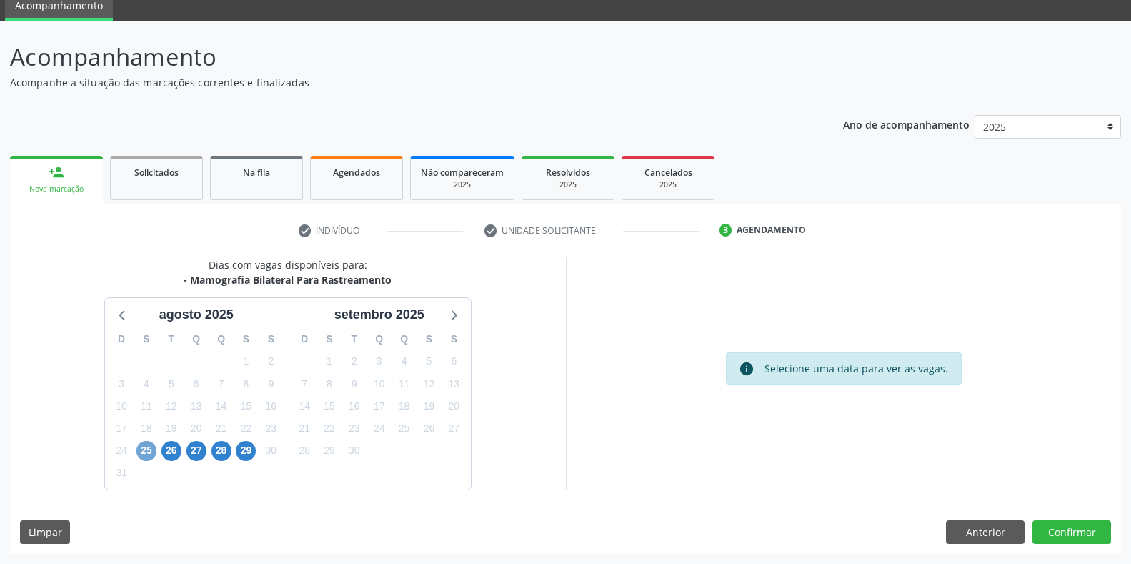
click at [147, 455] on span "25" at bounding box center [147, 451] width 20 height 20
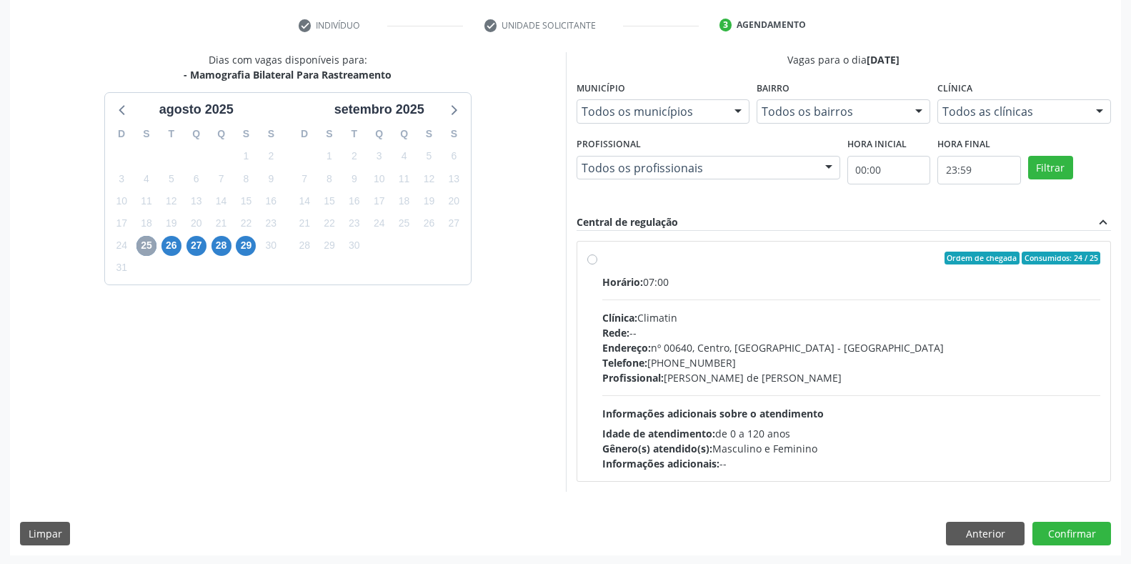
scroll to position [264, 0]
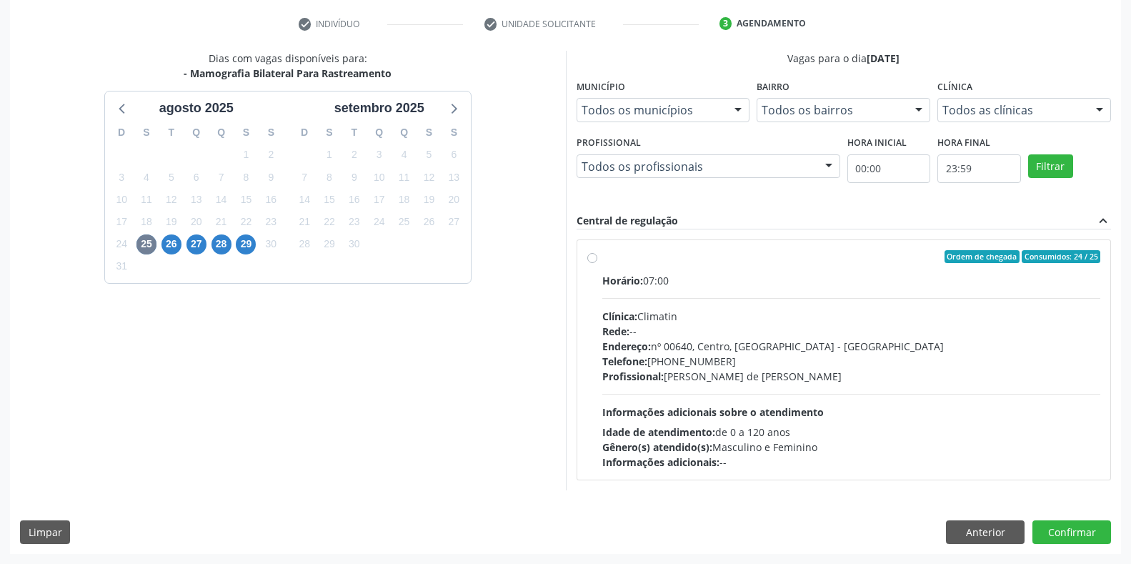
click at [654, 282] on div "Horário: 07:00" at bounding box center [852, 280] width 499 height 15
click at [598, 263] on input "Ordem de chegada Consumidos: 24 / 25 Horário: 07:00 Clínica: Climatin Rede: -- …" at bounding box center [593, 256] width 10 height 13
radio input "true"
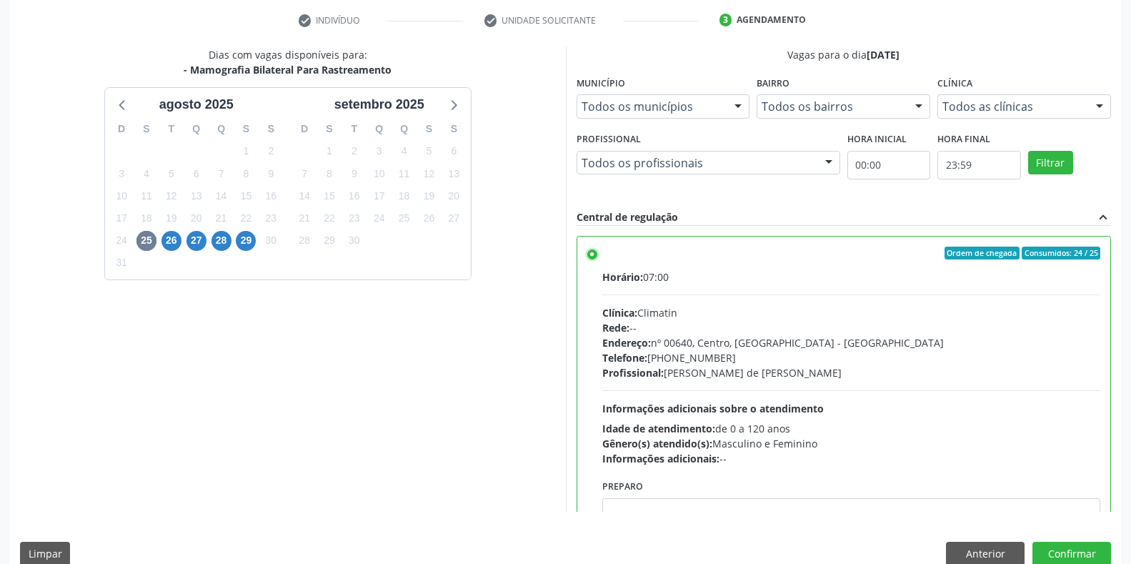
scroll to position [290, 0]
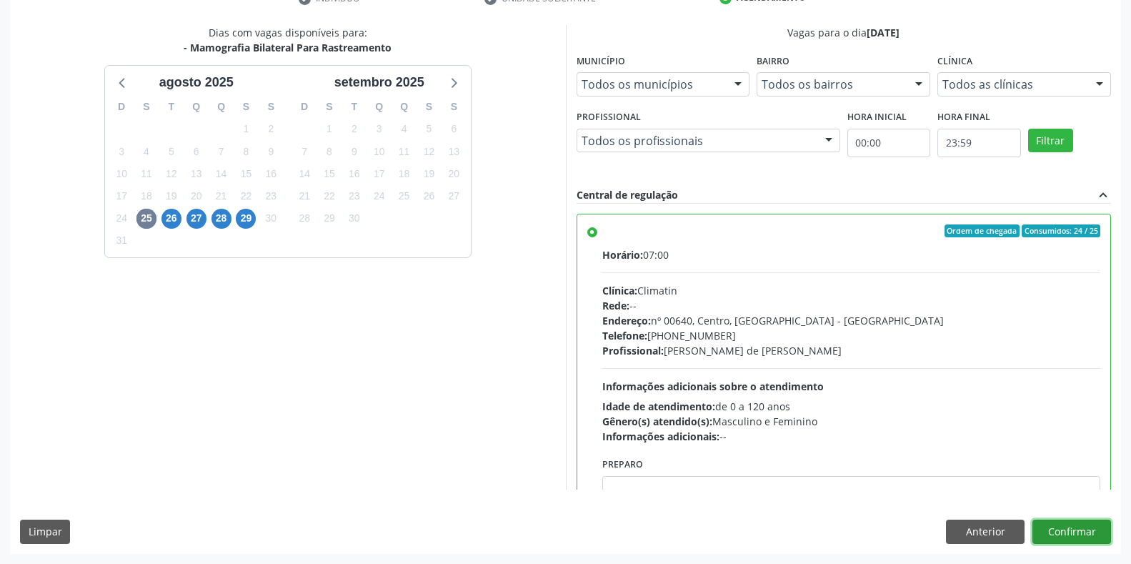
click at [1088, 542] on button "Confirmar" at bounding box center [1072, 532] width 79 height 24
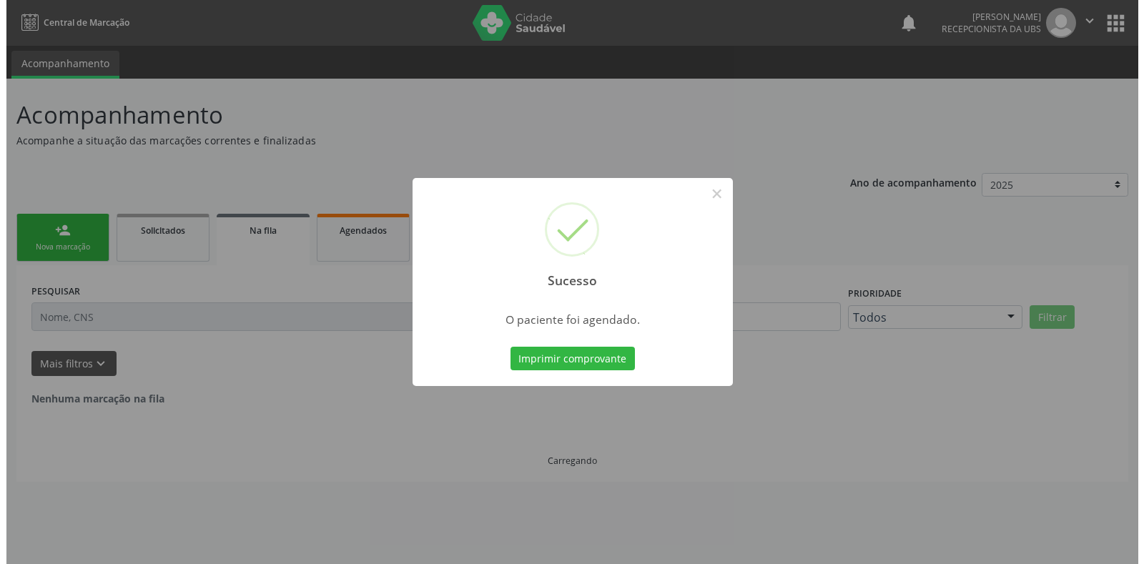
scroll to position [0, 0]
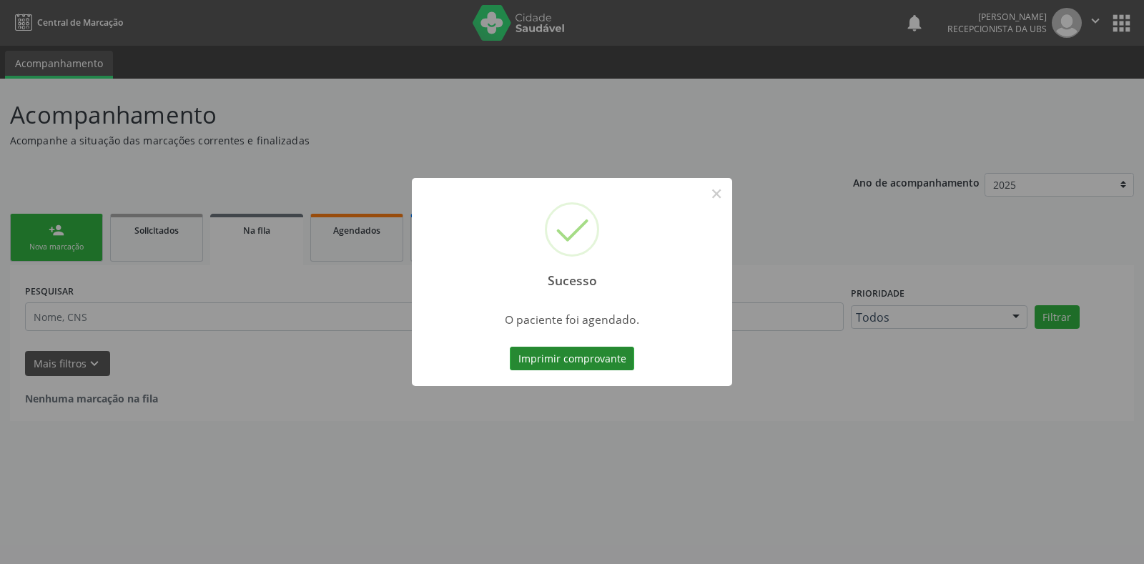
click at [543, 362] on button "Imprimir comprovante" at bounding box center [572, 359] width 124 height 24
